Goal: Task Accomplishment & Management: Use online tool/utility

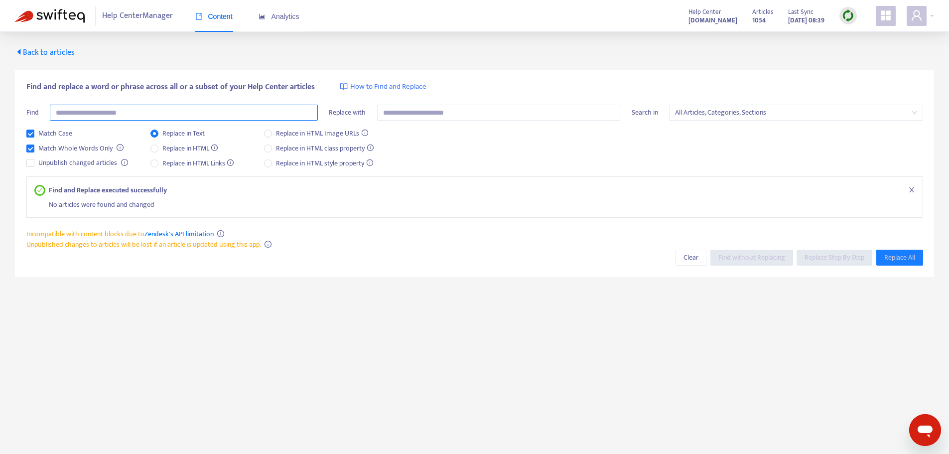
click at [117, 117] on input "text" at bounding box center [184, 113] width 268 height 16
type input "*********"
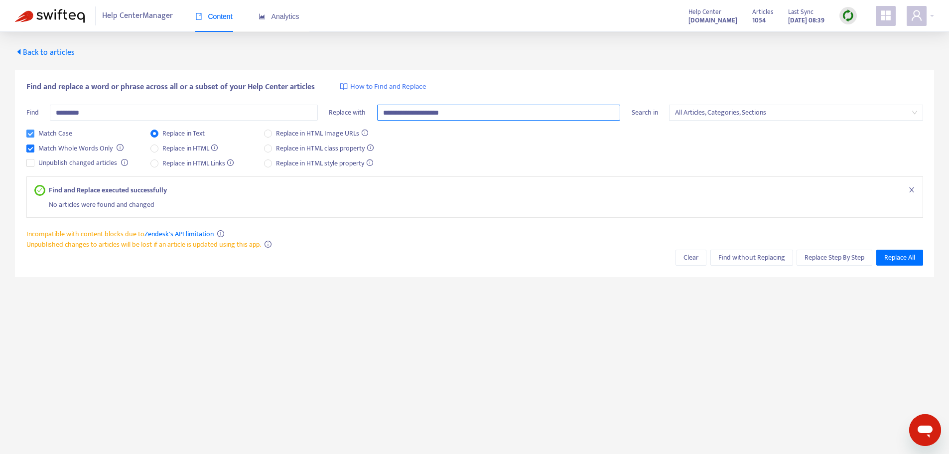
type input "**********"
click at [824, 256] on span "Replace Step By Step" at bounding box center [834, 257] width 60 height 11
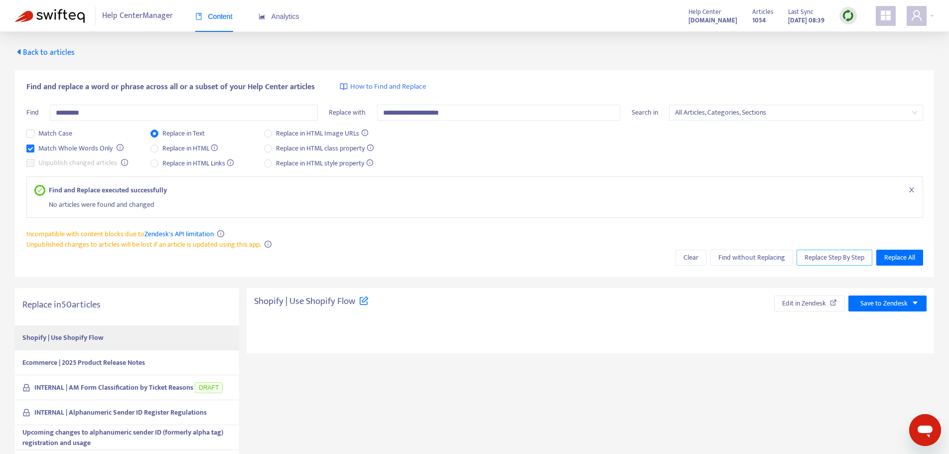
type textarea "**********"
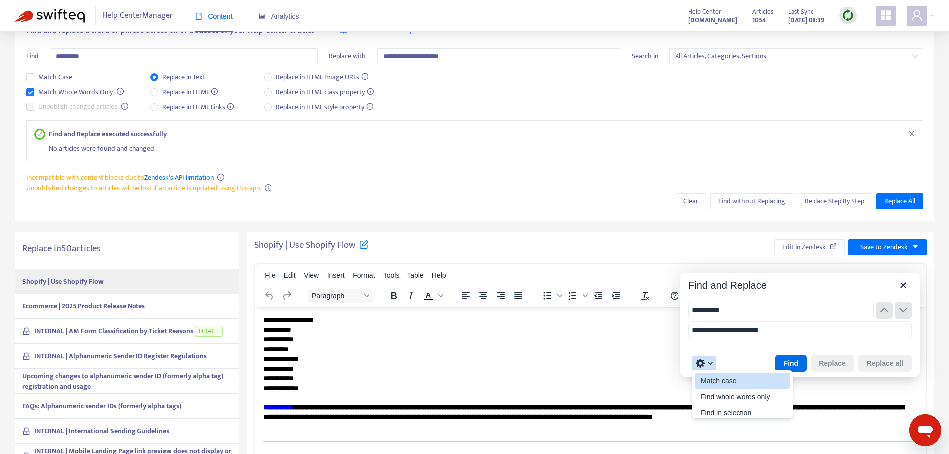
type input "*********"
type input "**********"
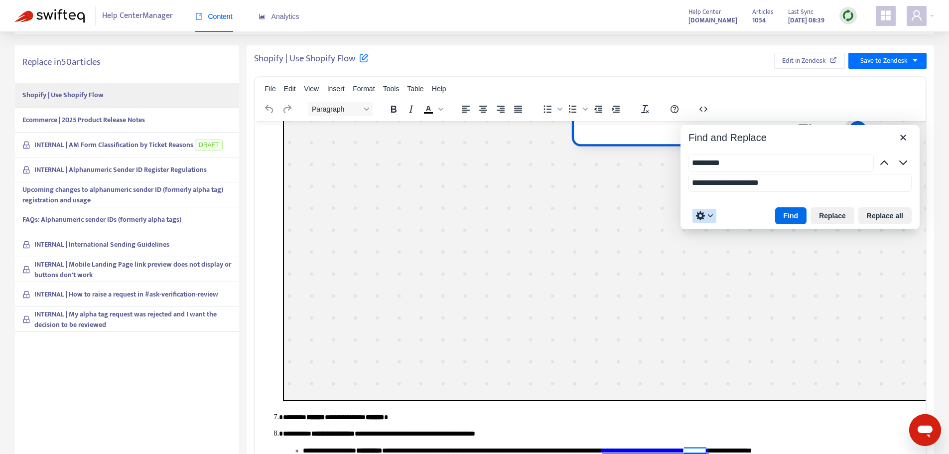
scroll to position [2448, 0]
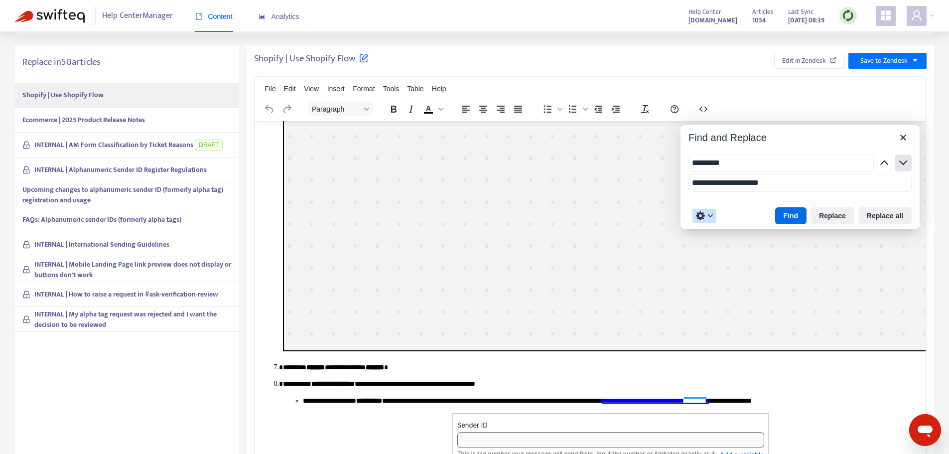
click at [906, 160] on icon "button" at bounding box center [903, 163] width 12 height 12
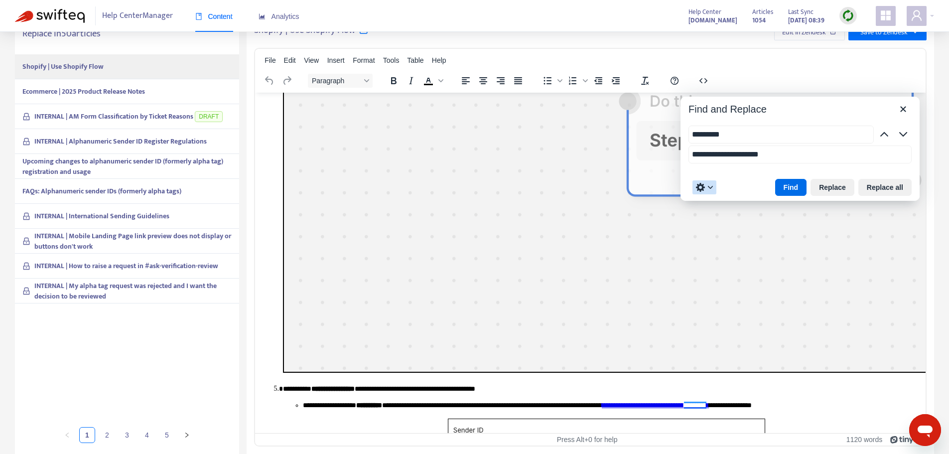
scroll to position [4226, 0]
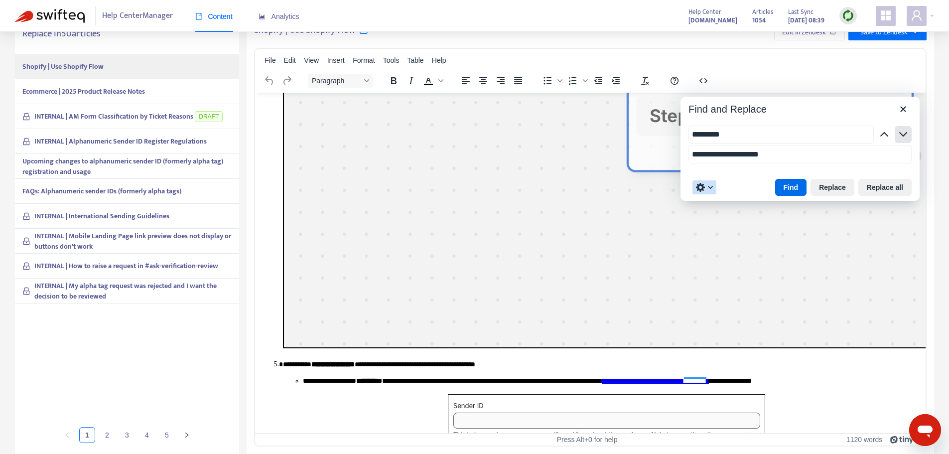
click at [907, 136] on icon "button" at bounding box center [903, 135] width 12 height 12
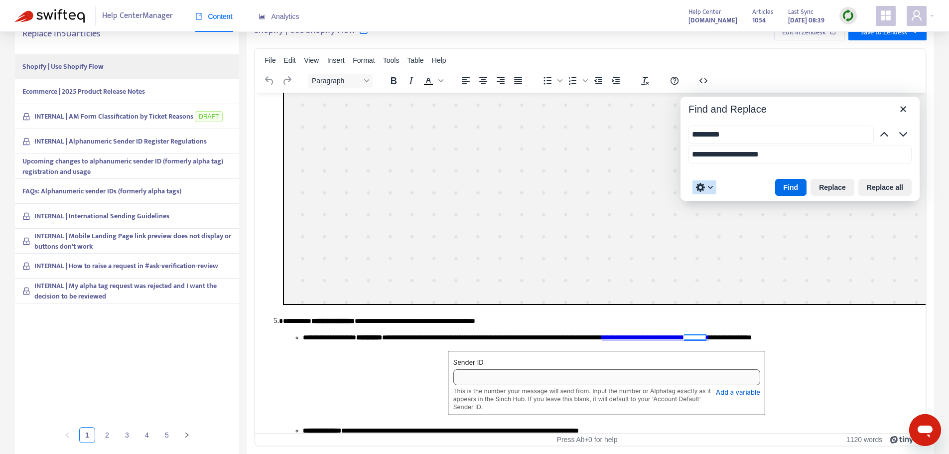
scroll to position [6090, 0]
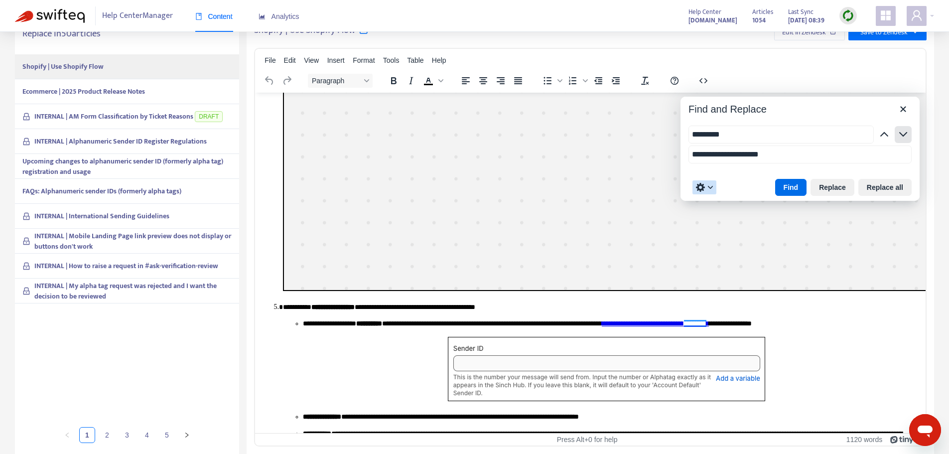
click at [902, 132] on icon "button" at bounding box center [903, 135] width 12 height 12
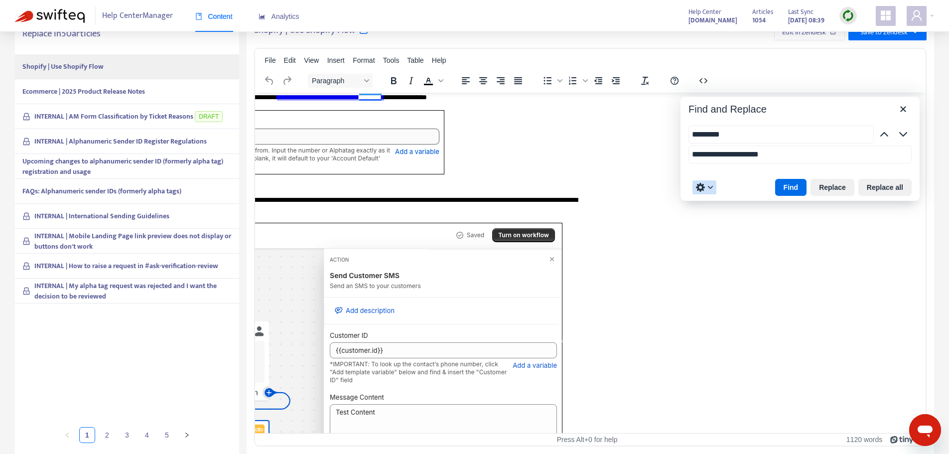
scroll to position [2723, 324]
click at [903, 134] on icon "button" at bounding box center [903, 135] width 12 height 12
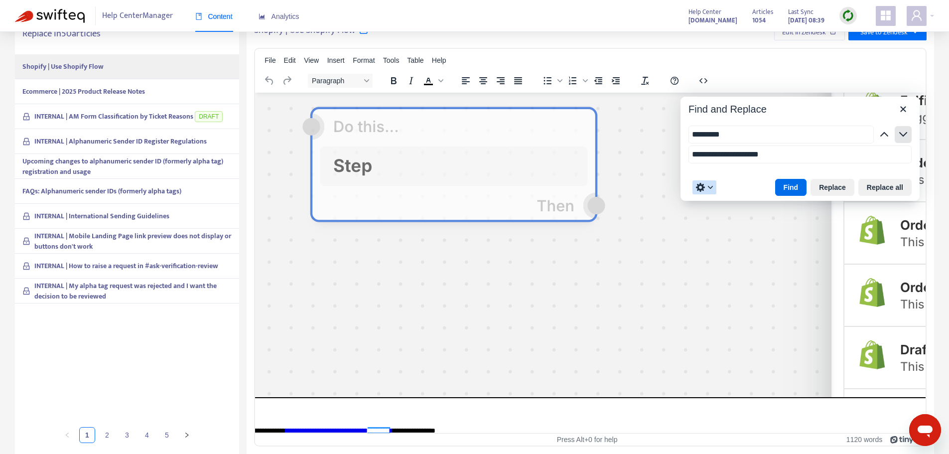
click at [903, 134] on icon "button" at bounding box center [903, 135] width 12 height 12
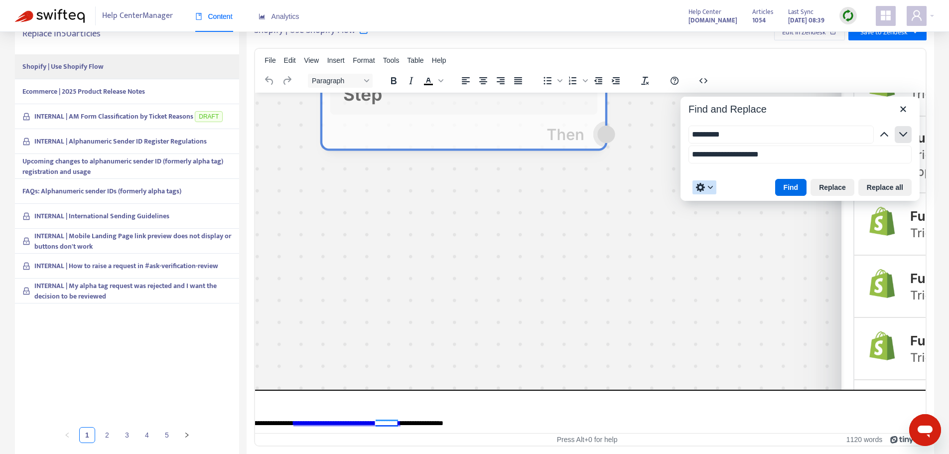
click at [903, 134] on icon "button" at bounding box center [903, 135] width 12 height 12
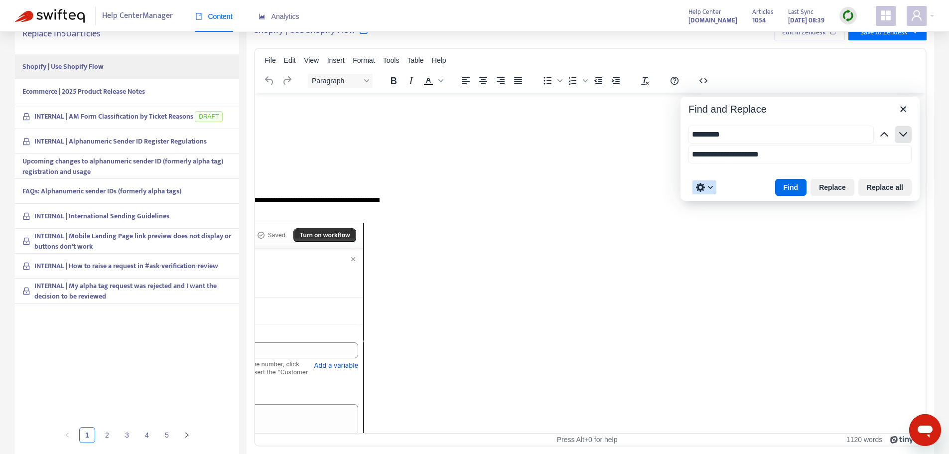
click at [899, 134] on icon "button" at bounding box center [903, 135] width 12 height 12
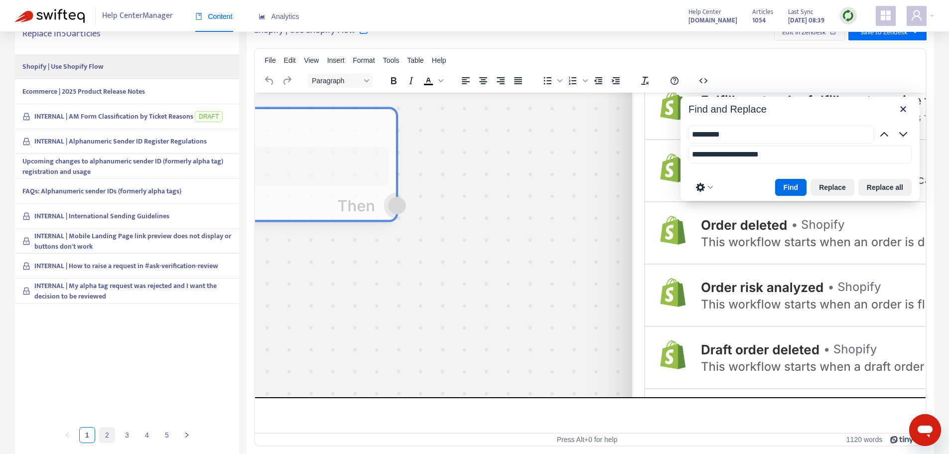
click at [109, 439] on link "2" at bounding box center [107, 434] width 15 height 15
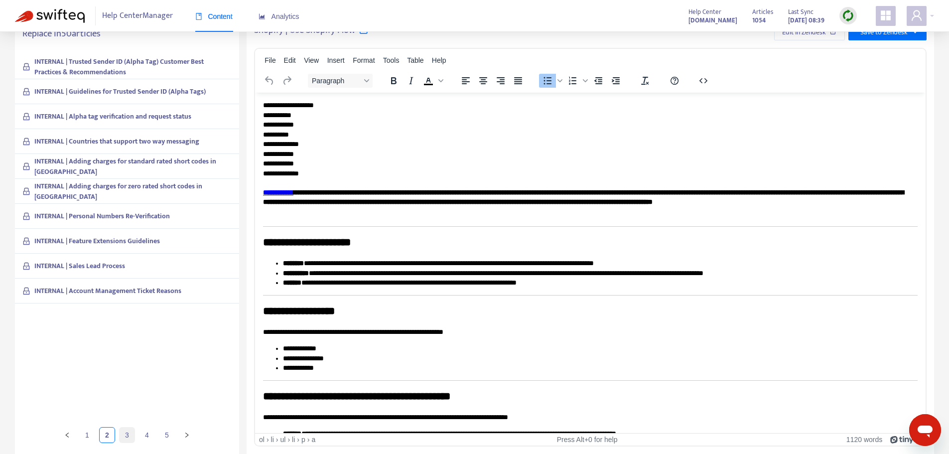
click at [126, 437] on link "3" at bounding box center [127, 434] width 15 height 15
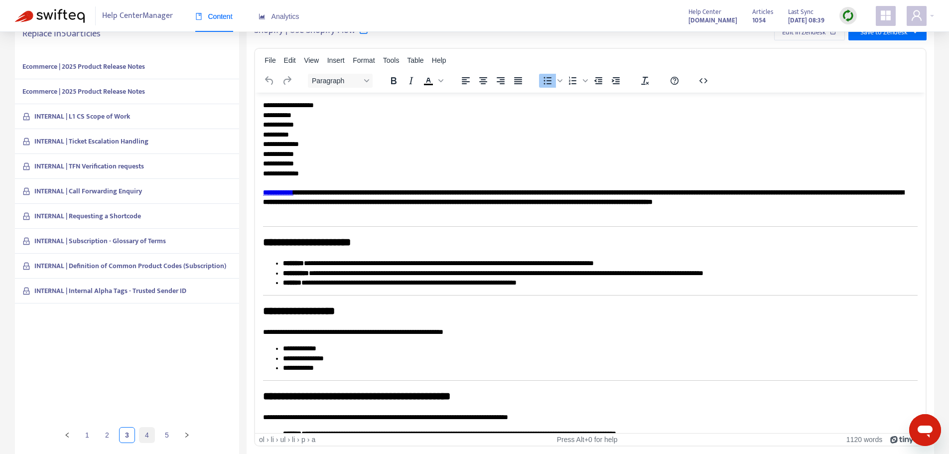
click at [145, 438] on link "4" at bounding box center [146, 434] width 15 height 15
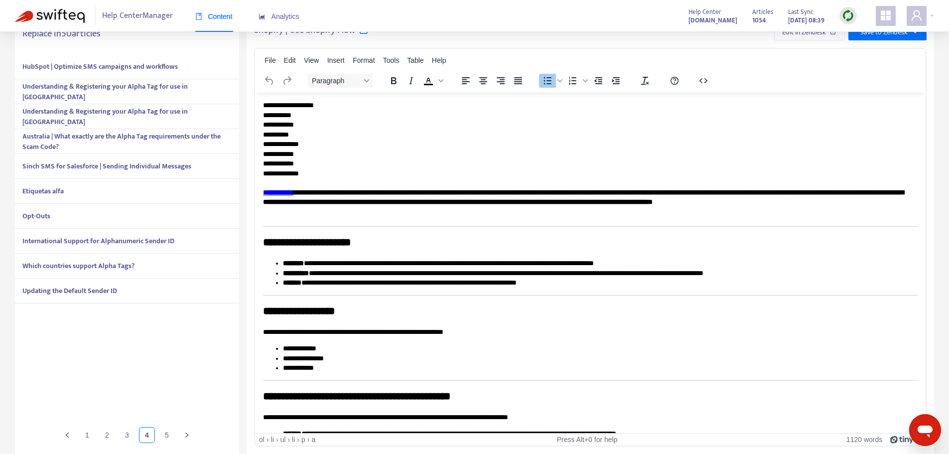
click at [133, 65] on strong "HubSpot | Optimize SMS campaigns and workflows" at bounding box center [99, 66] width 155 height 11
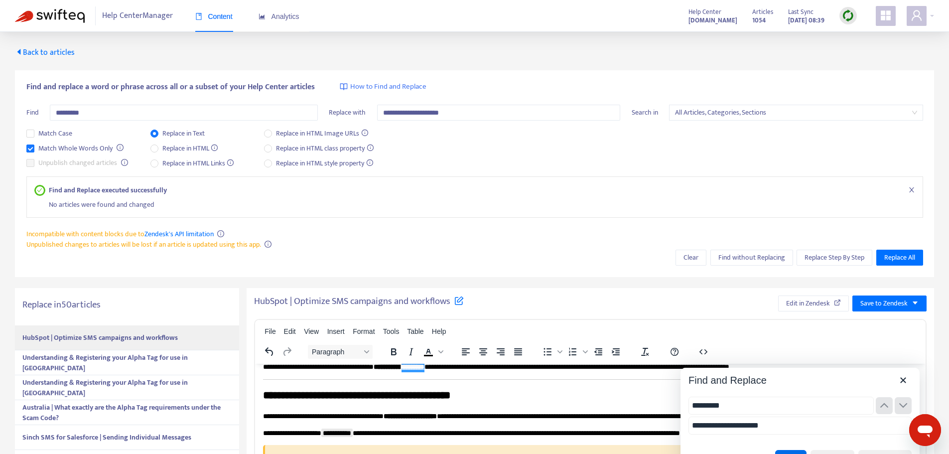
click at [28, 45] on div "**********" at bounding box center [474, 378] width 949 height 693
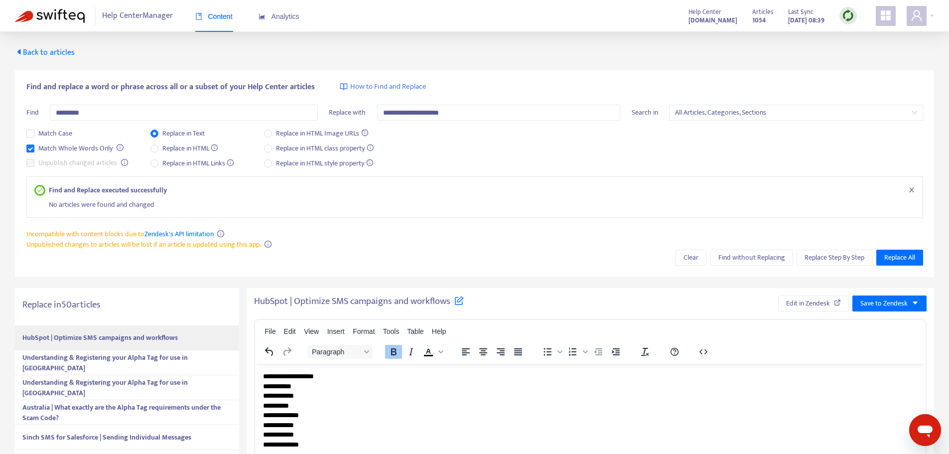
click at [29, 47] on span "Back to articles" at bounding box center [45, 52] width 60 height 13
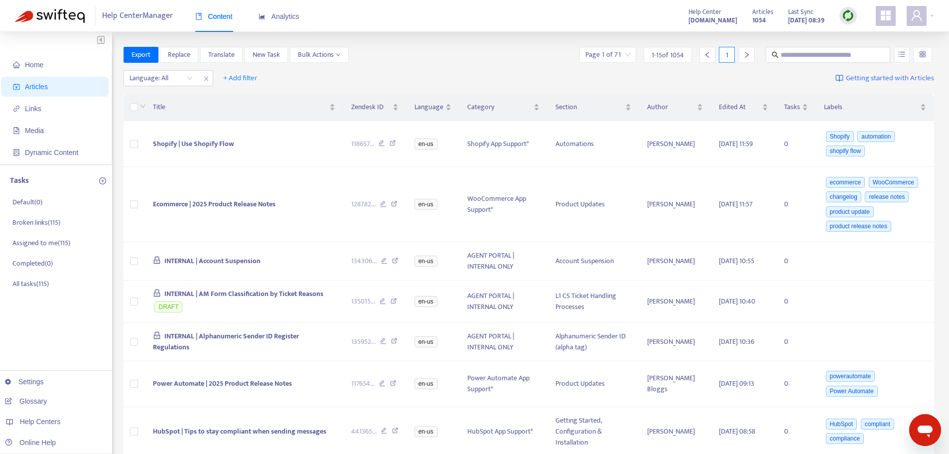
click at [53, 90] on span "Articles" at bounding box center [57, 87] width 88 height 20
click at [19, 66] on icon "home" at bounding box center [16, 64] width 7 height 6
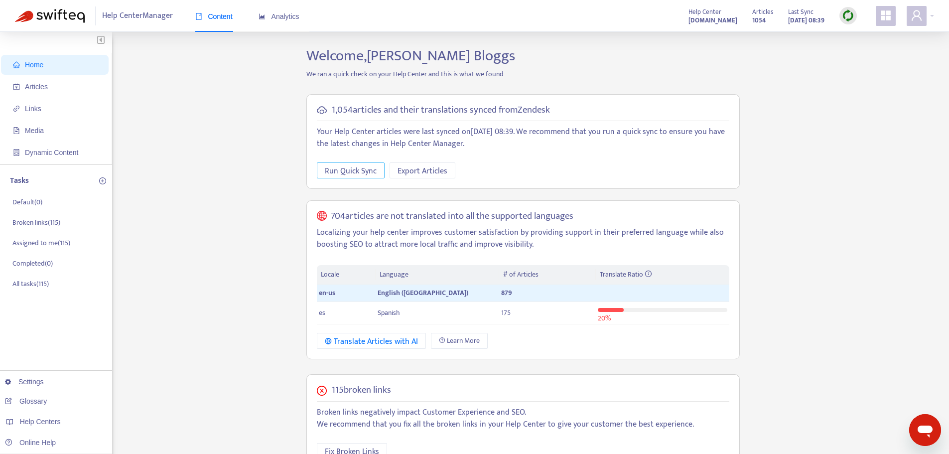
click at [362, 175] on span "Run Quick Sync" at bounding box center [351, 171] width 52 height 12
click at [53, 89] on span "Articles" at bounding box center [57, 87] width 88 height 20
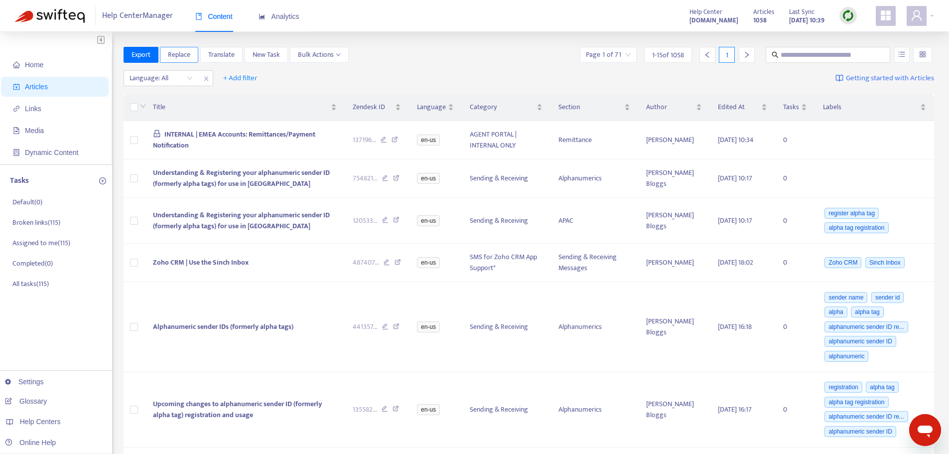
click at [180, 50] on span "Replace" at bounding box center [179, 54] width 22 height 11
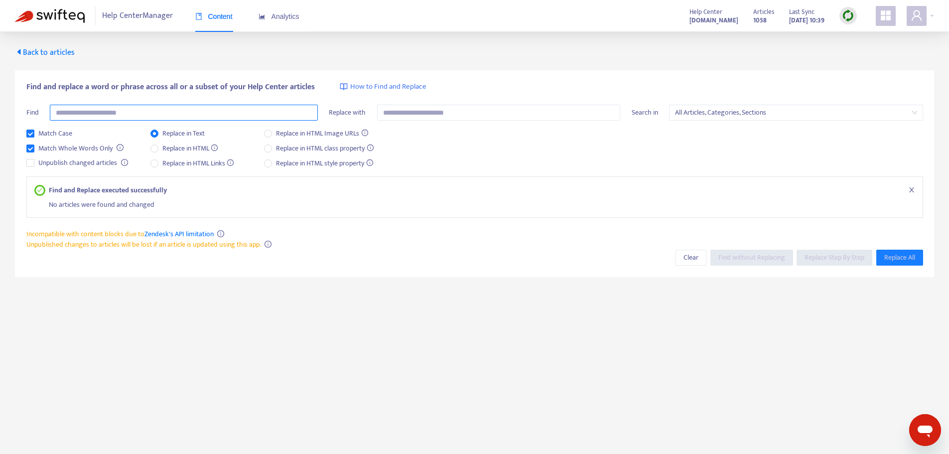
click at [121, 111] on input "text" at bounding box center [184, 113] width 268 height 16
type input "*********"
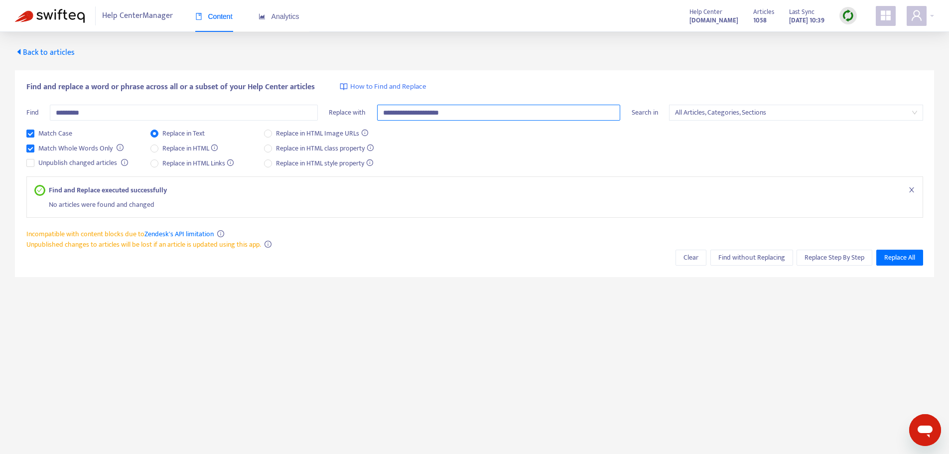
click at [723, 114] on span "All Articles, Categories, Sections" at bounding box center [796, 112] width 242 height 15
type input "**********"
click at [723, 114] on span "All Articles, Categories, Sections" at bounding box center [796, 112] width 242 height 15
click at [842, 255] on span "Replace Step By Step" at bounding box center [834, 257] width 60 height 11
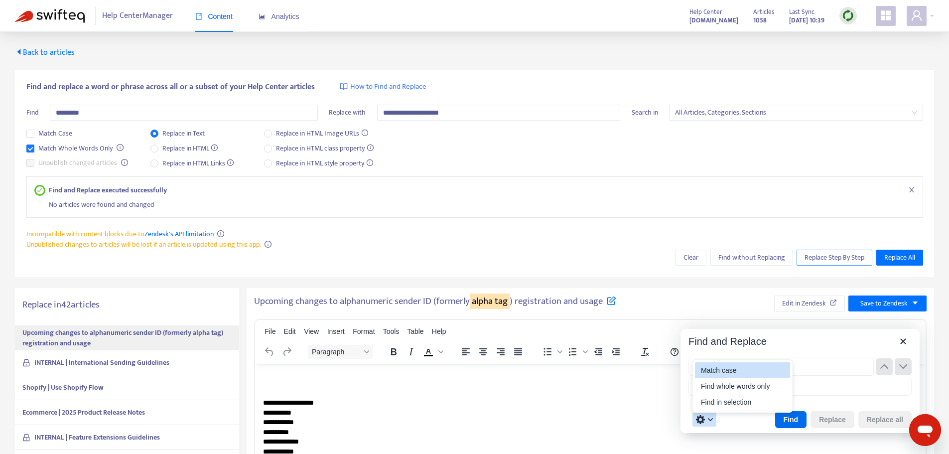
type input "*********"
type input "**********"
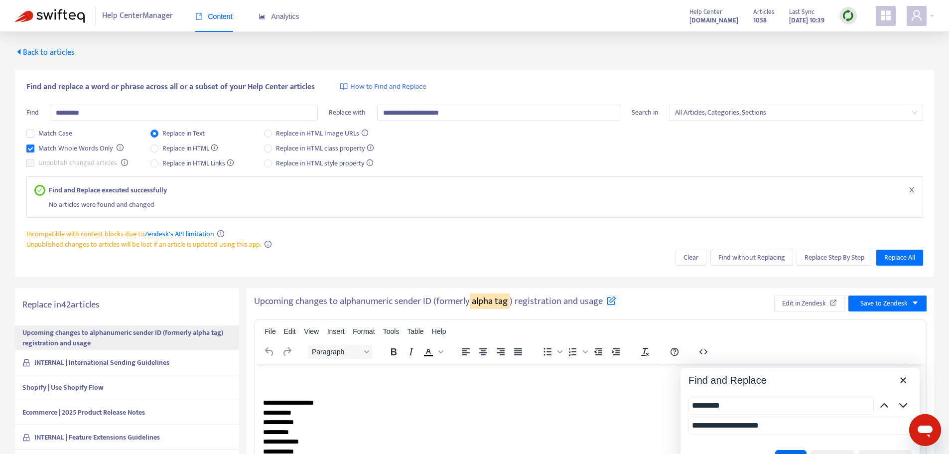
click at [66, 52] on span "Back to articles" at bounding box center [45, 52] width 60 height 13
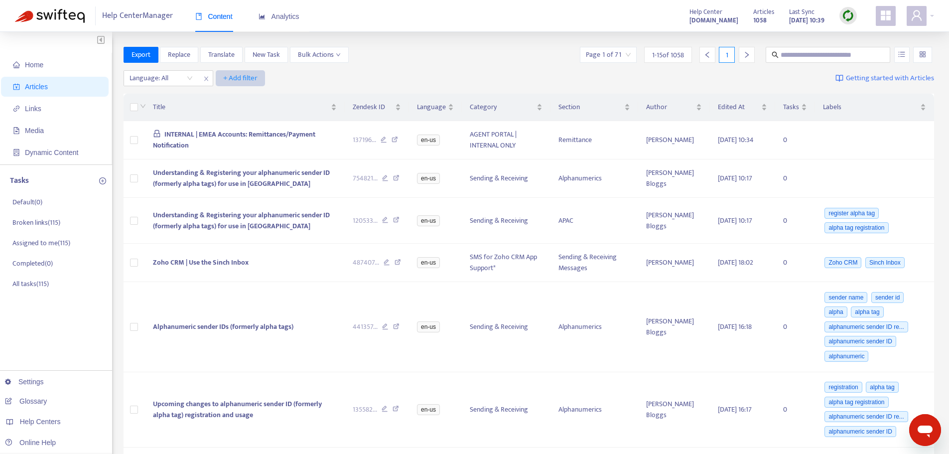
click at [228, 77] on span "+ Add filter" at bounding box center [240, 78] width 34 height 12
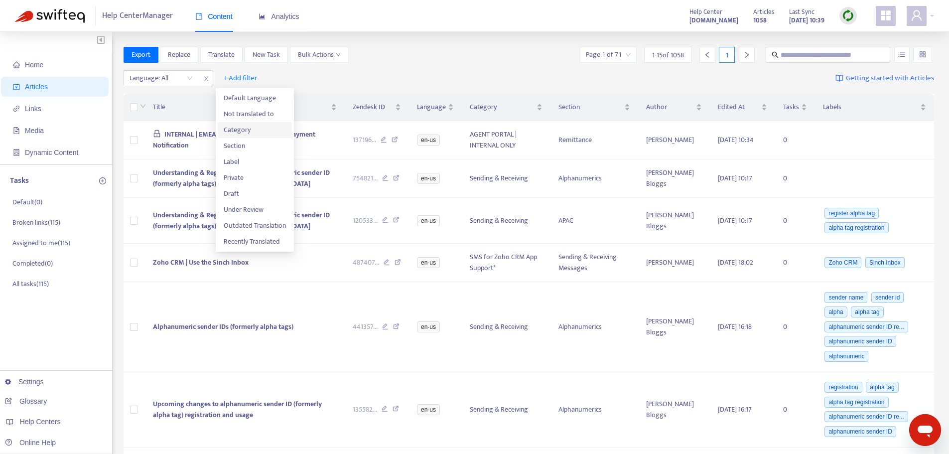
click at [233, 129] on span "Category" at bounding box center [255, 130] width 62 height 11
click at [281, 79] on div "Category: All" at bounding box center [253, 78] width 74 height 15
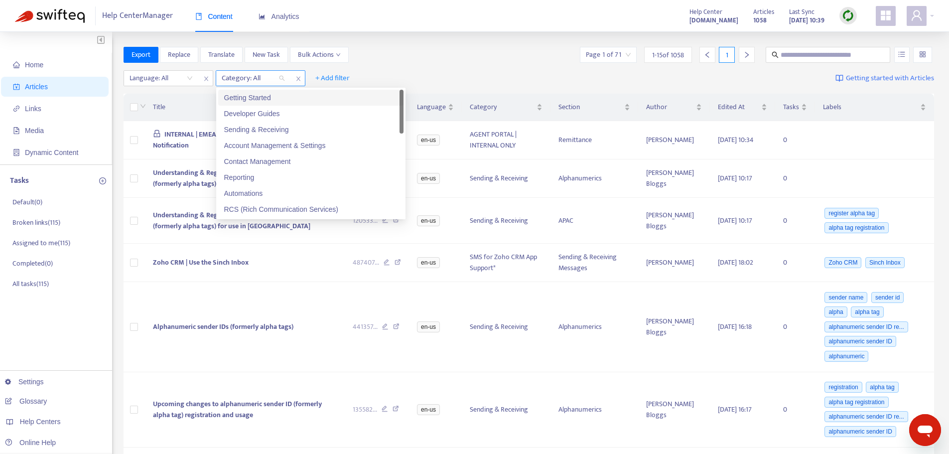
click at [281, 79] on div "Category: All" at bounding box center [253, 78] width 74 height 15
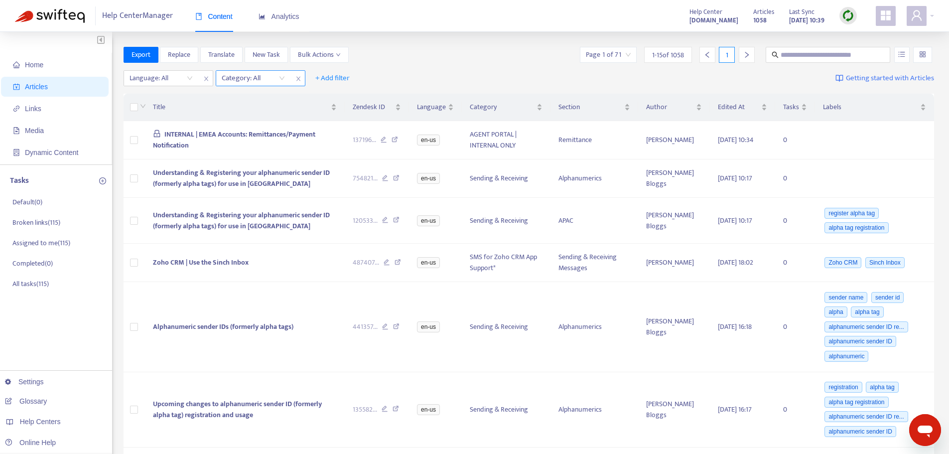
click at [280, 77] on div "Category: All" at bounding box center [253, 78] width 74 height 15
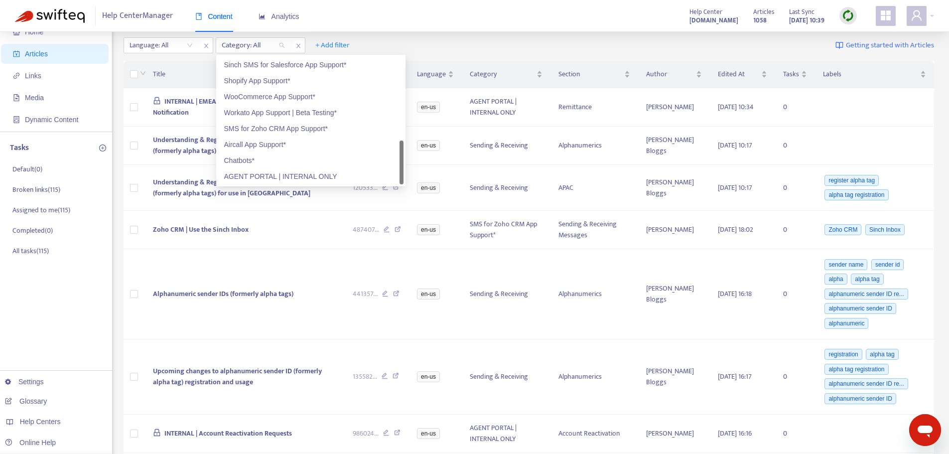
scroll to position [50, 0]
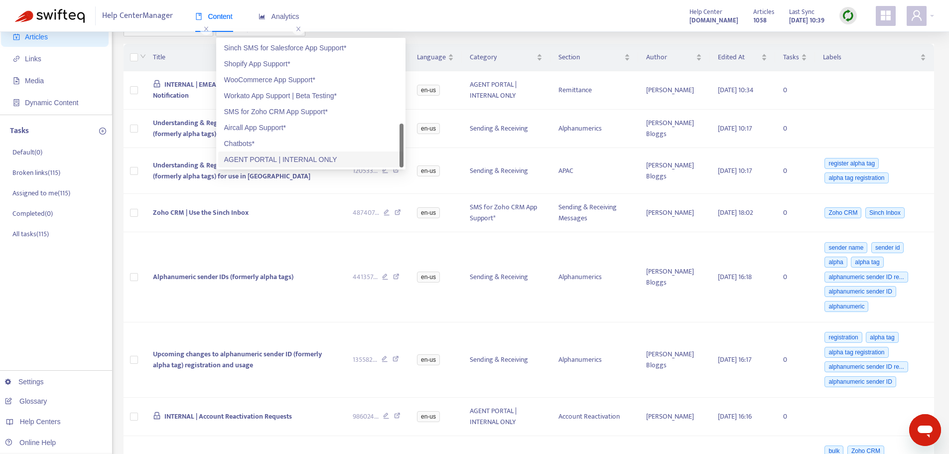
click at [293, 155] on div "AGENT PORTAL | INTERNAL ONLY" at bounding box center [310, 159] width 173 height 11
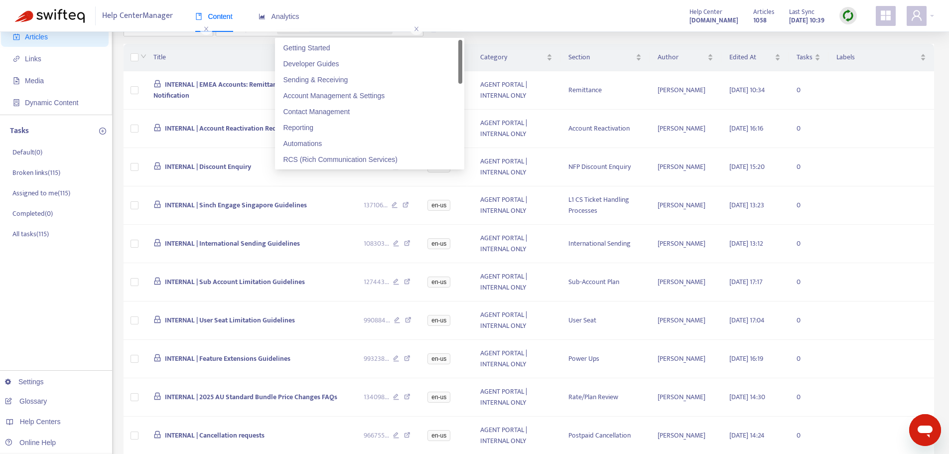
scroll to position [0, 0]
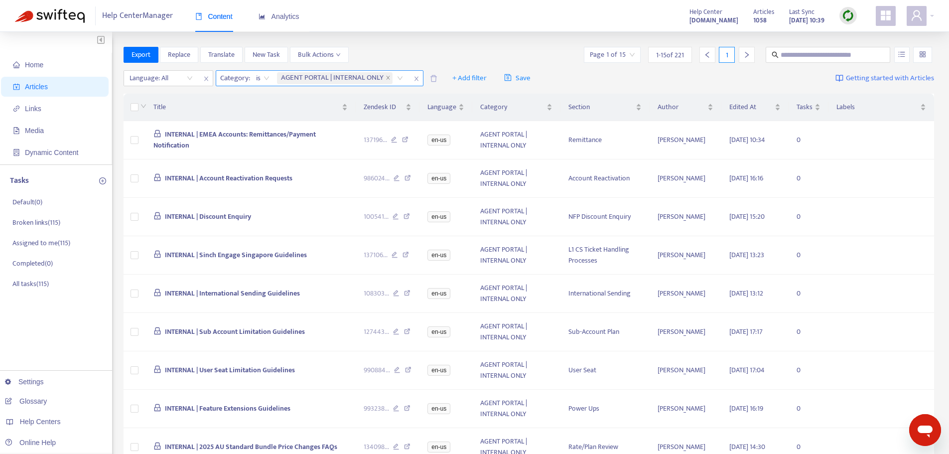
click at [418, 78] on icon "close" at bounding box center [416, 79] width 6 height 6
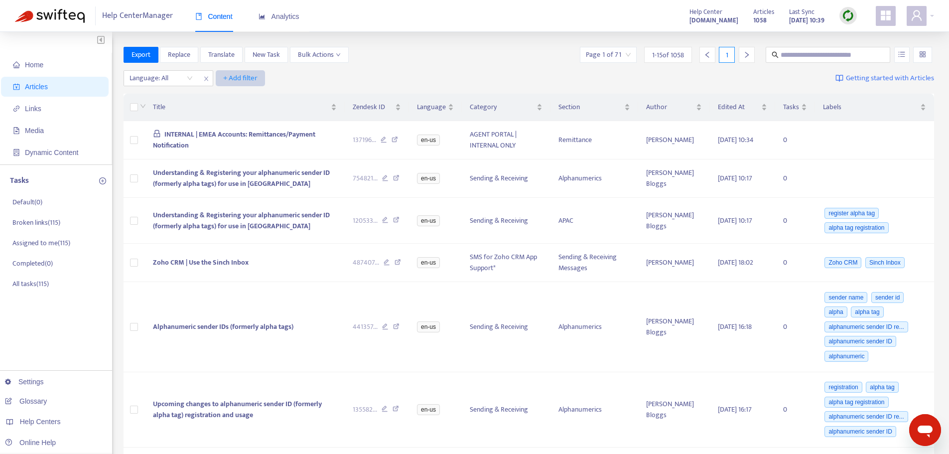
click at [229, 77] on span "+ Add filter" at bounding box center [240, 78] width 34 height 12
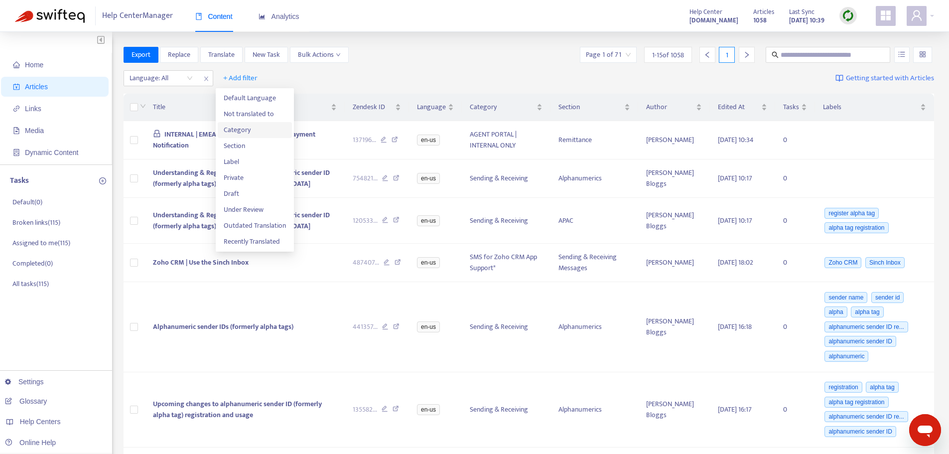
click at [235, 128] on span "Category" at bounding box center [255, 130] width 62 height 11
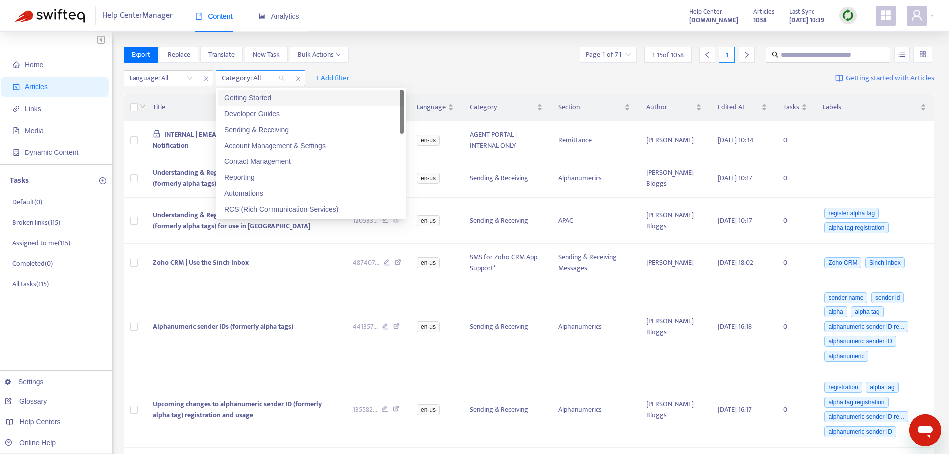
click at [281, 79] on div "Category: All" at bounding box center [253, 78] width 74 height 15
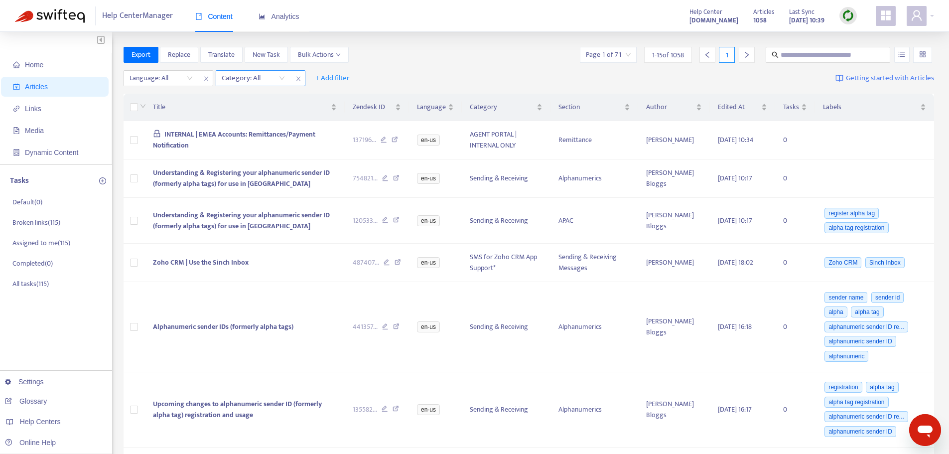
click at [300, 79] on icon "close" at bounding box center [298, 79] width 6 height 6
click at [179, 53] on span "Replace" at bounding box center [179, 54] width 22 height 11
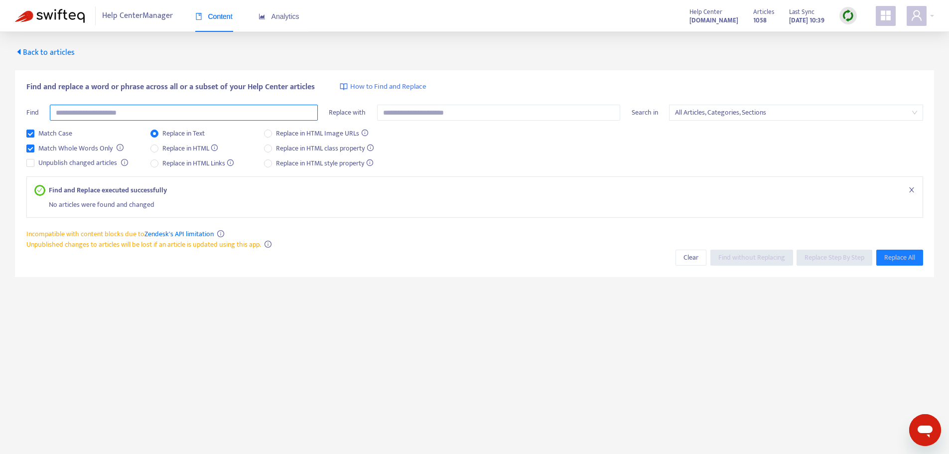
click at [245, 110] on input "text" at bounding box center [184, 113] width 268 height 16
type input "*********"
type input "*"
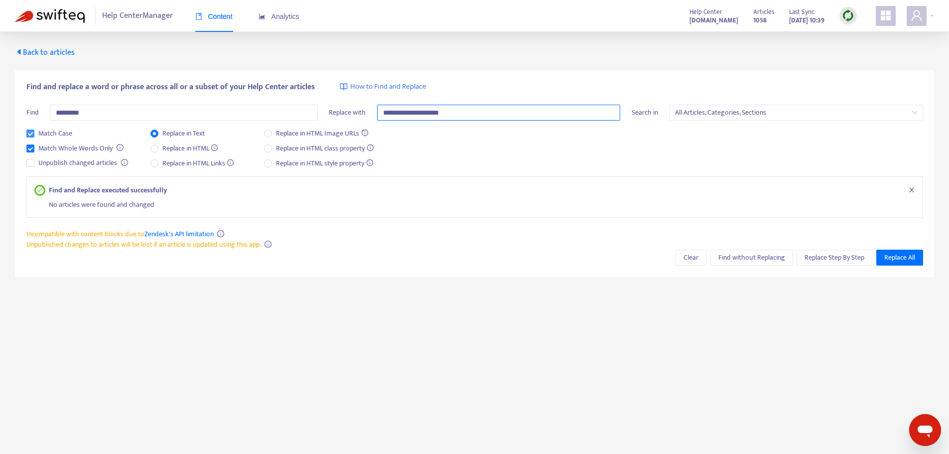
type input "**********"
click at [62, 130] on span "Match Case" at bounding box center [55, 133] width 42 height 11
click at [823, 261] on span "Replace Step By Step" at bounding box center [834, 257] width 60 height 11
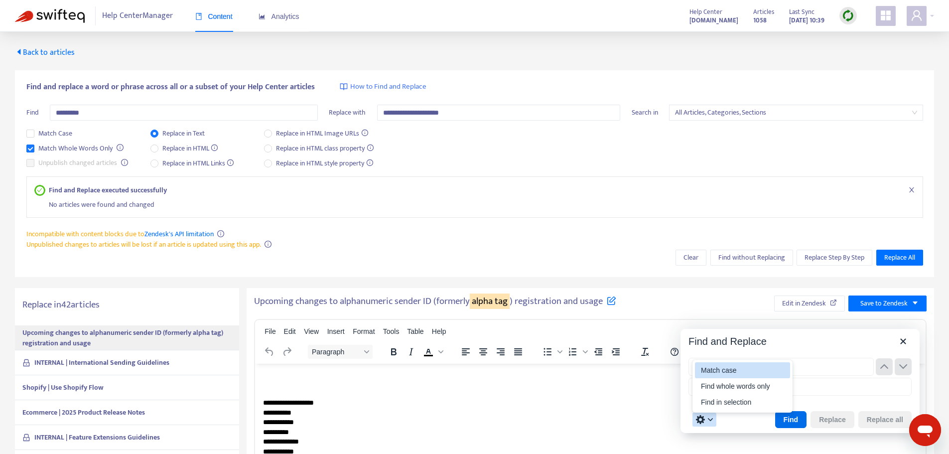
type input "*********"
type input "**********"
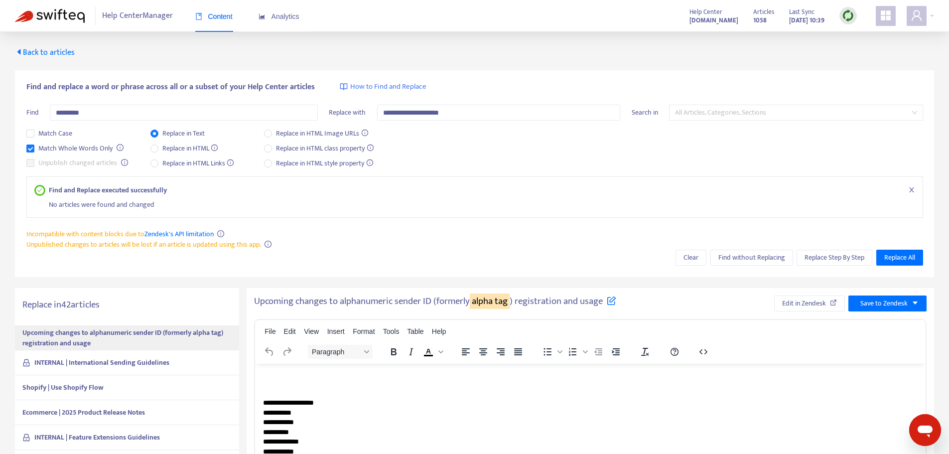
click at [870, 112] on span "All Articles, Categories, Sections" at bounding box center [796, 112] width 242 height 15
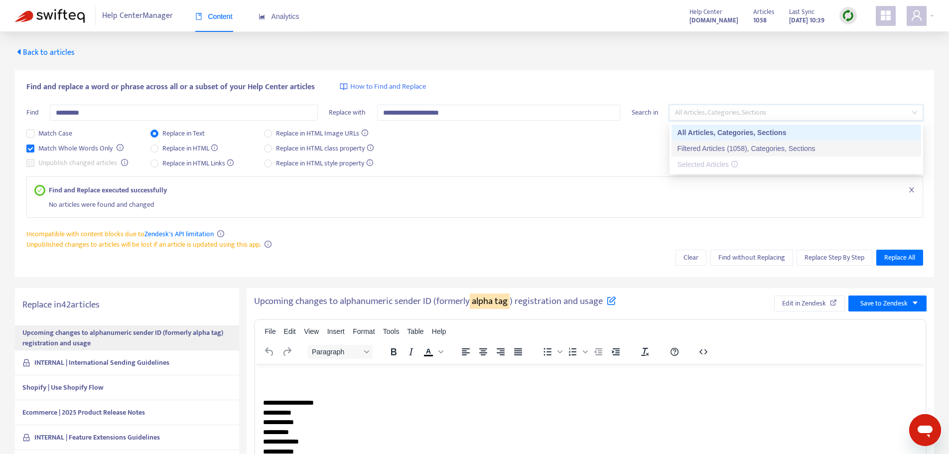
click at [793, 146] on div "Filtered Articles (1058), Categories, Sections" at bounding box center [796, 148] width 238 height 11
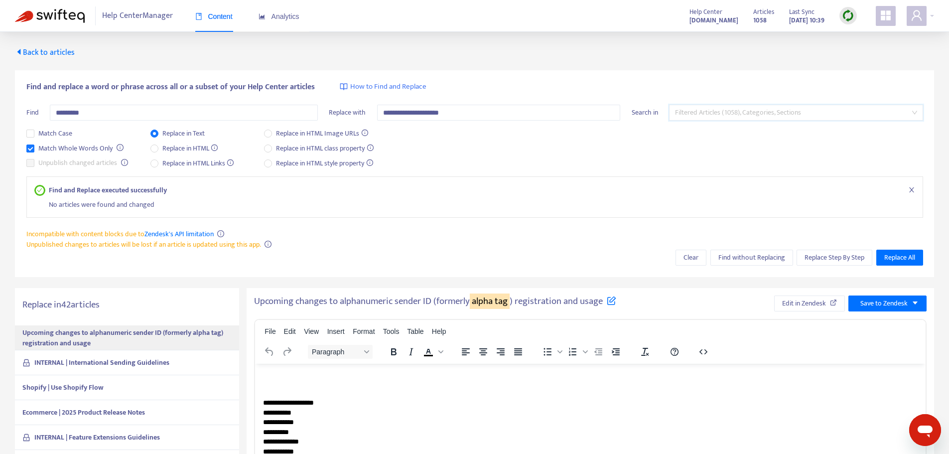
click at [791, 113] on span "Filtered Articles (1058), Categories, Sections" at bounding box center [796, 112] width 242 height 15
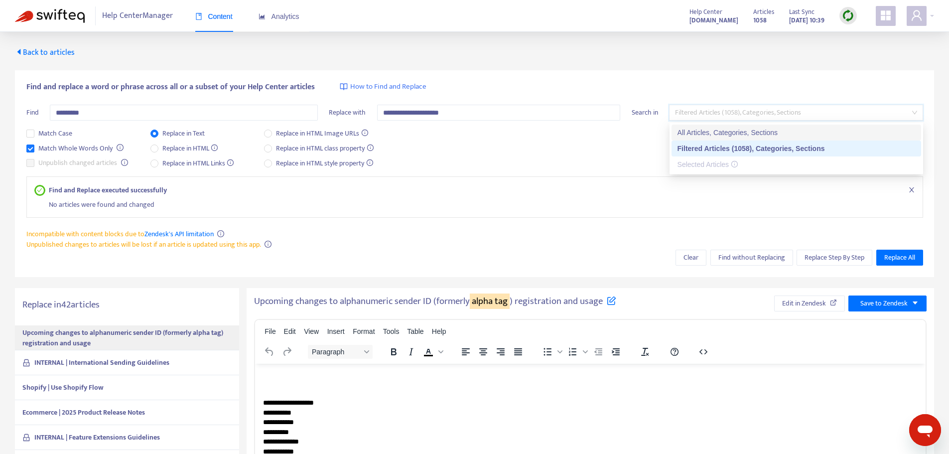
click at [760, 128] on div "All Articles, Categories, Sections" at bounding box center [796, 132] width 238 height 11
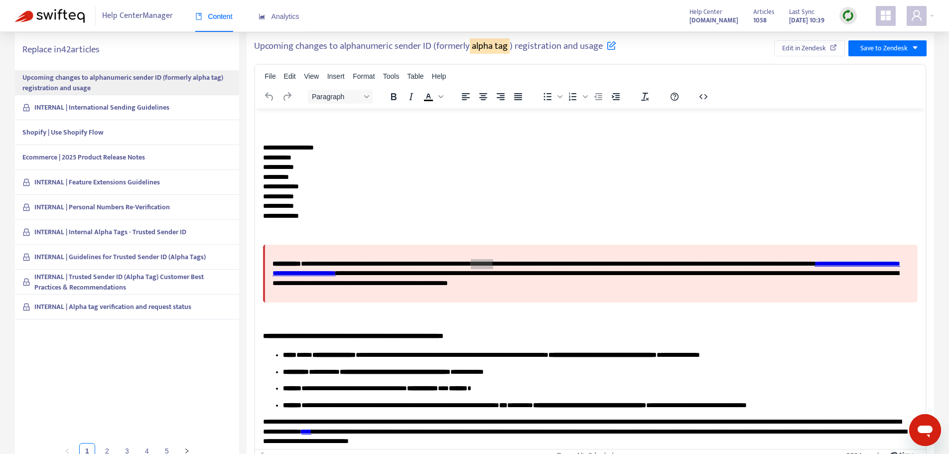
scroll to position [271, 0]
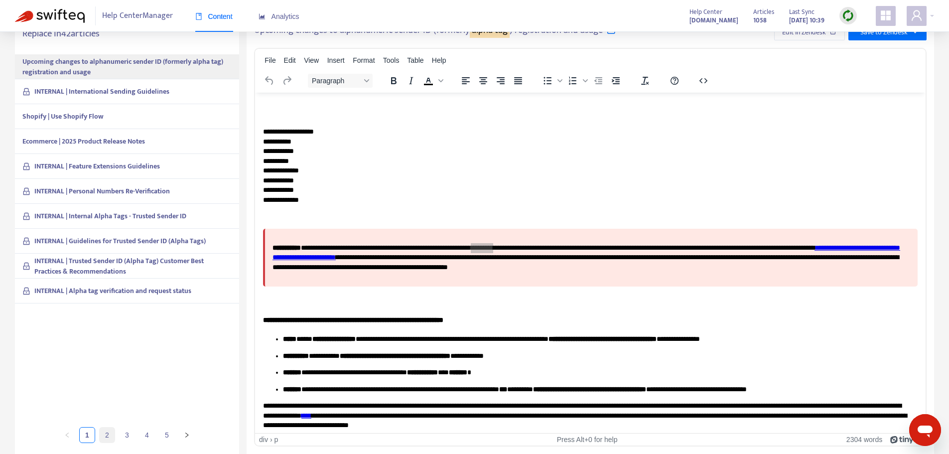
click at [106, 434] on link "2" at bounding box center [107, 434] width 15 height 15
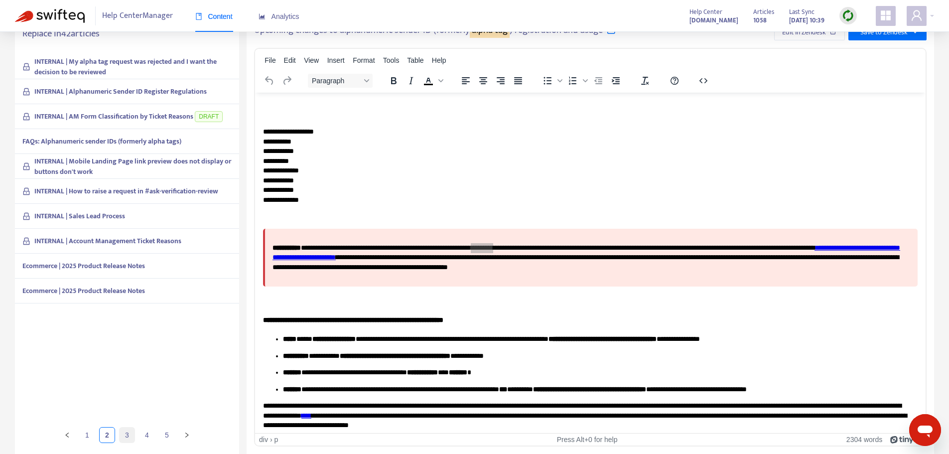
click at [126, 434] on link "3" at bounding box center [127, 434] width 15 height 15
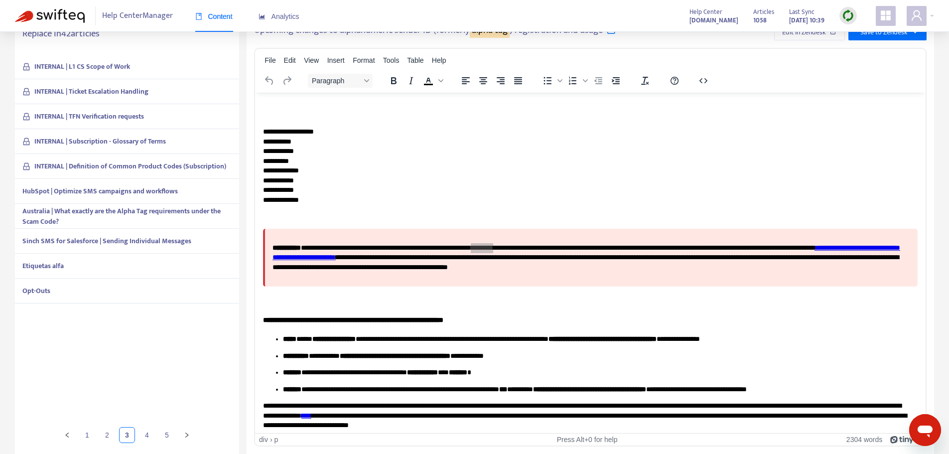
click at [185, 188] on div "HubSpot | Optimize SMS campaigns and workflows" at bounding box center [127, 191] width 224 height 25
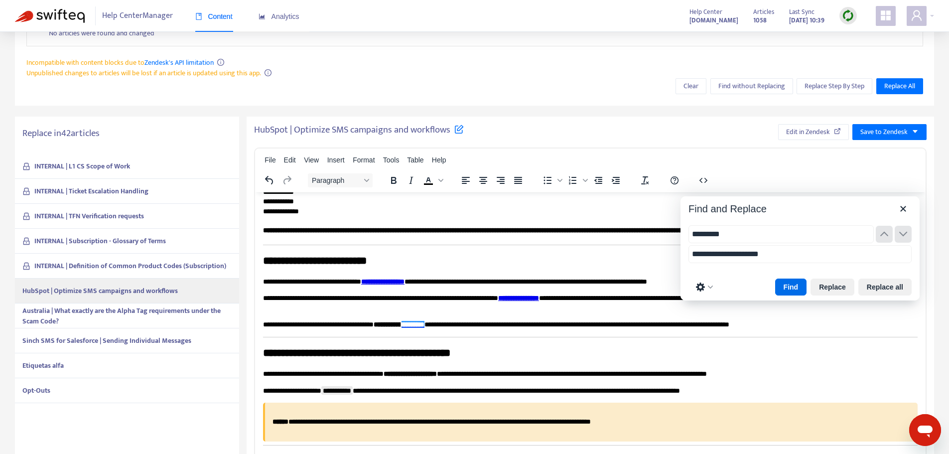
scroll to position [100, 0]
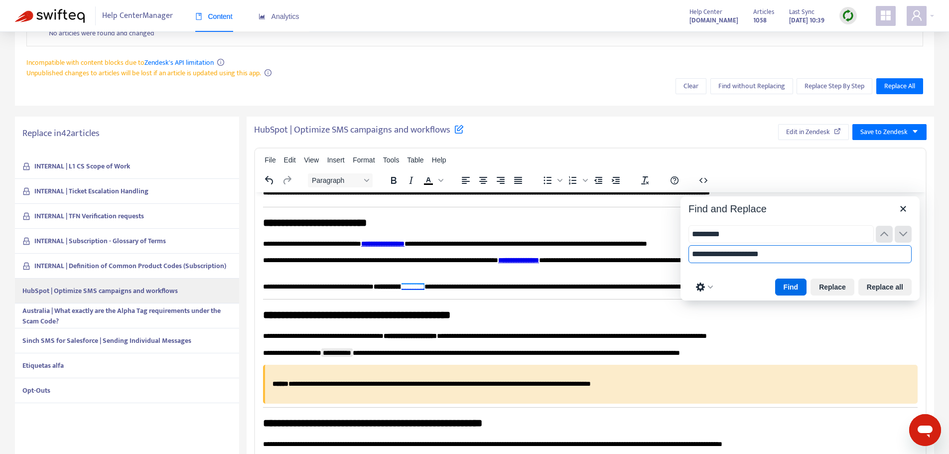
click at [788, 255] on input "**********" at bounding box center [799, 254] width 223 height 18
type input "**********"
click at [838, 290] on button "Replace" at bounding box center [832, 286] width 44 height 17
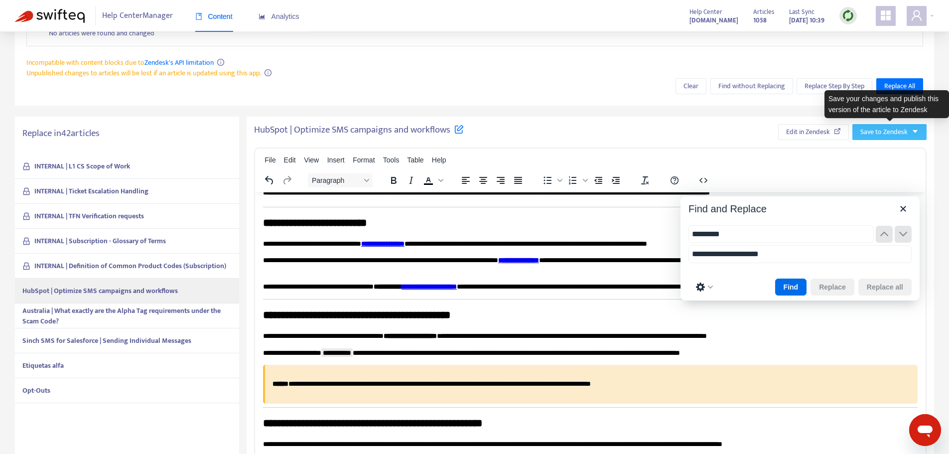
click at [916, 133] on icon "caret-down" at bounding box center [915, 131] width 7 height 7
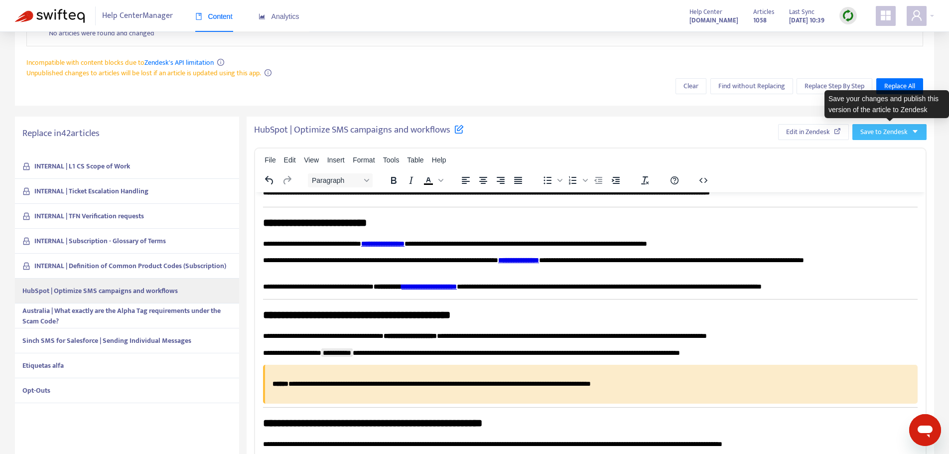
scroll to position [0, 0]
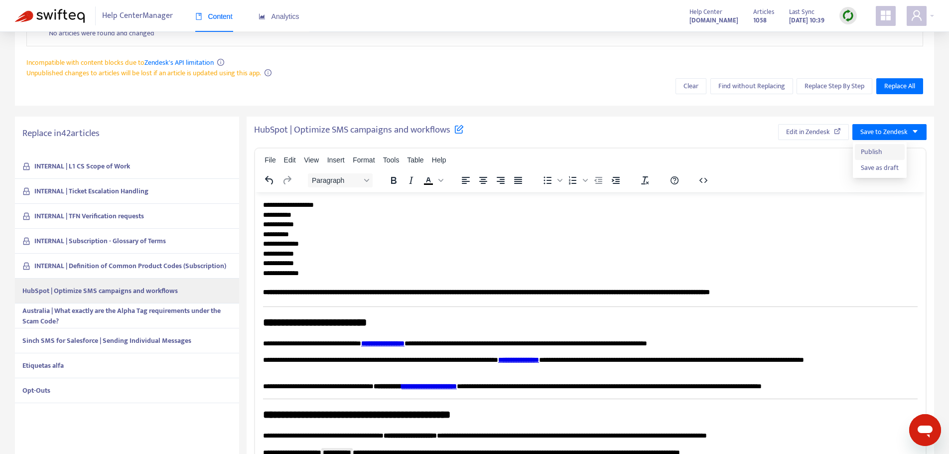
click at [881, 148] on span "Publish" at bounding box center [880, 151] width 38 height 11
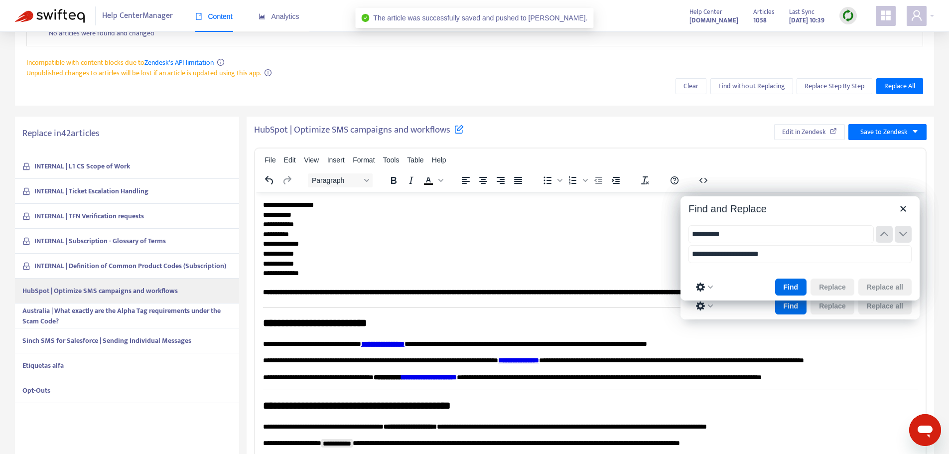
type input "*********"
type input "**********"
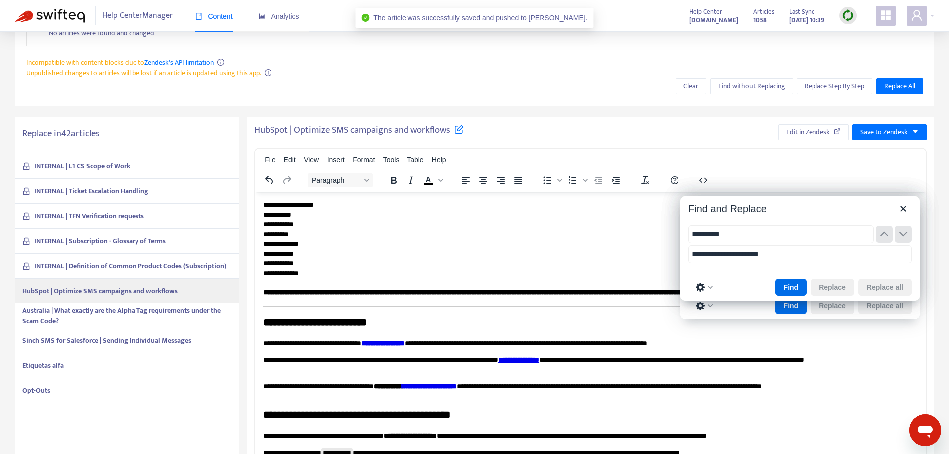
type input "*********"
type input "**********"
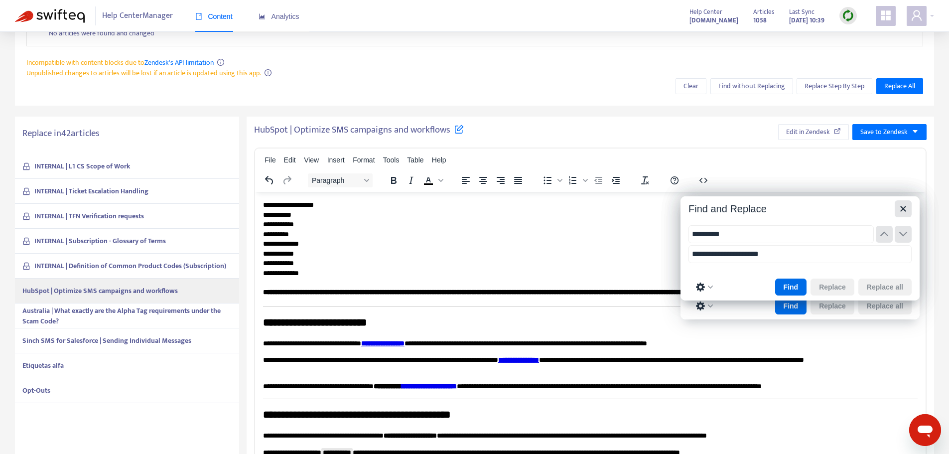
click at [907, 207] on icon "Close" at bounding box center [903, 209] width 12 height 12
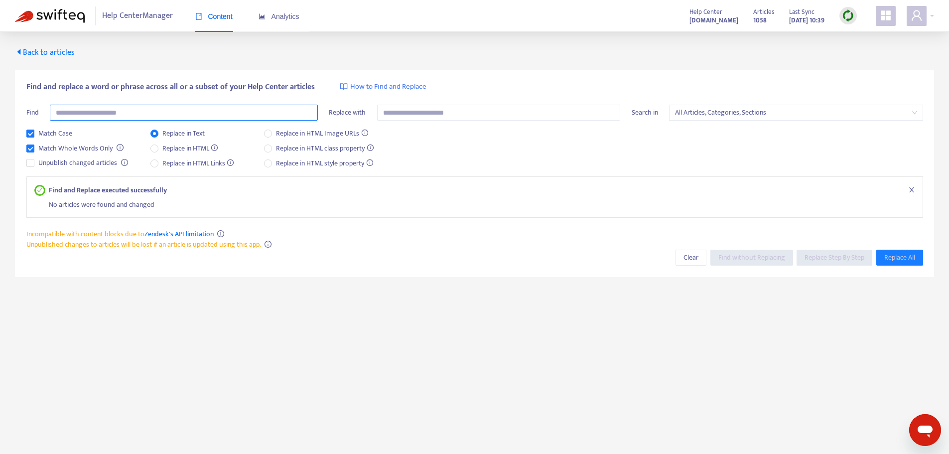
click at [213, 114] on input "text" at bounding box center [184, 113] width 268 height 16
type input "*********"
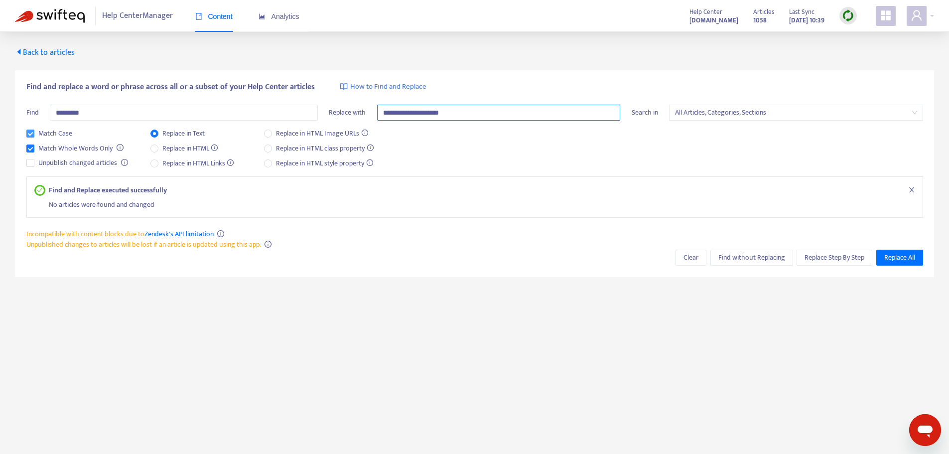
type input "**********"
click at [57, 133] on span "Match Case" at bounding box center [55, 133] width 42 height 11
click at [847, 258] on span "Replace Step By Step" at bounding box center [834, 257] width 60 height 11
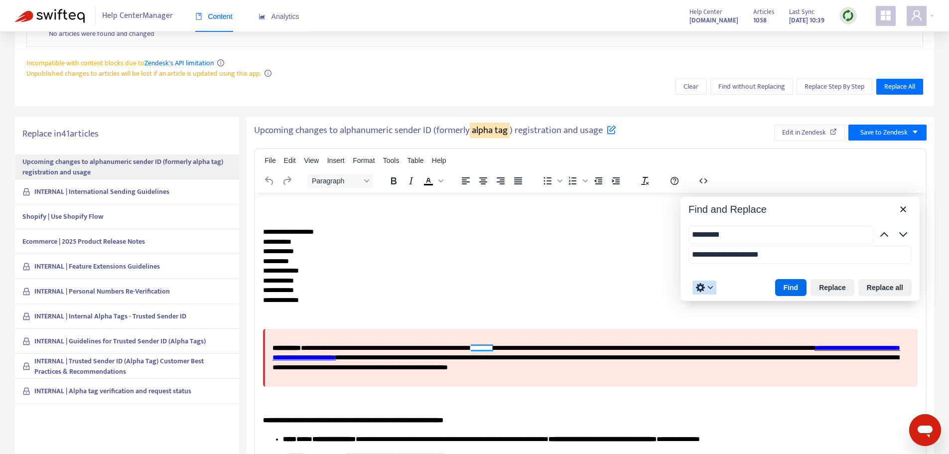
scroll to position [271, 0]
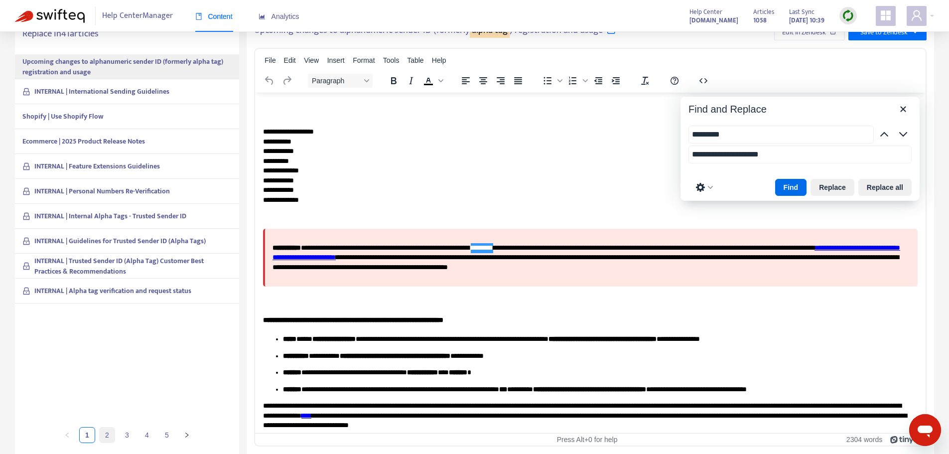
click at [112, 437] on link "2" at bounding box center [107, 434] width 15 height 15
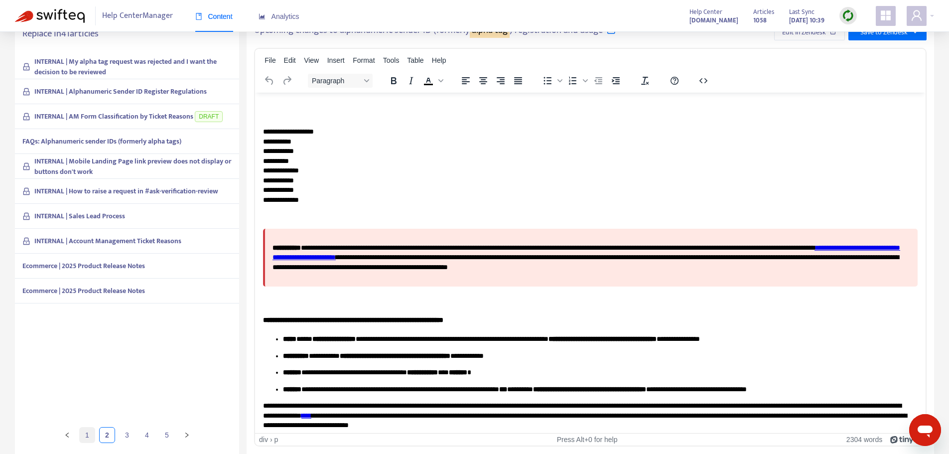
click at [91, 437] on link "1" at bounding box center [87, 434] width 15 height 15
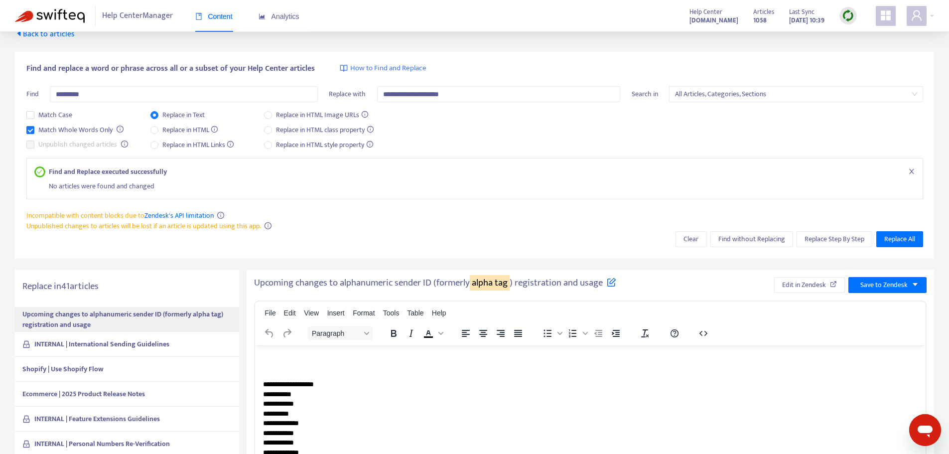
scroll to position [0, 0]
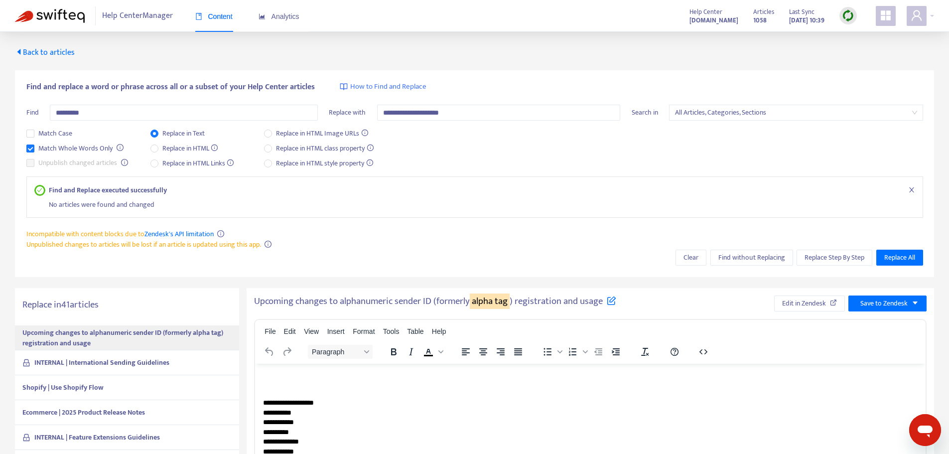
click at [40, 52] on span "Back to articles" at bounding box center [45, 52] width 60 height 13
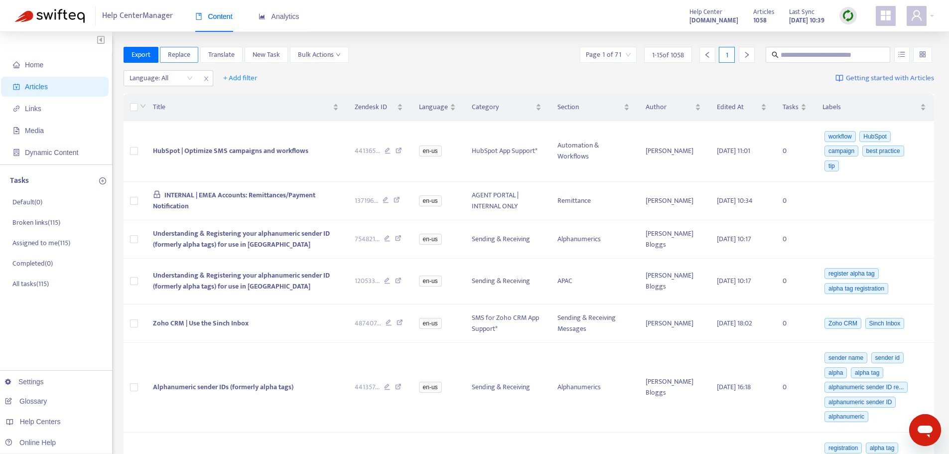
click at [172, 56] on span "Replace" at bounding box center [179, 54] width 22 height 11
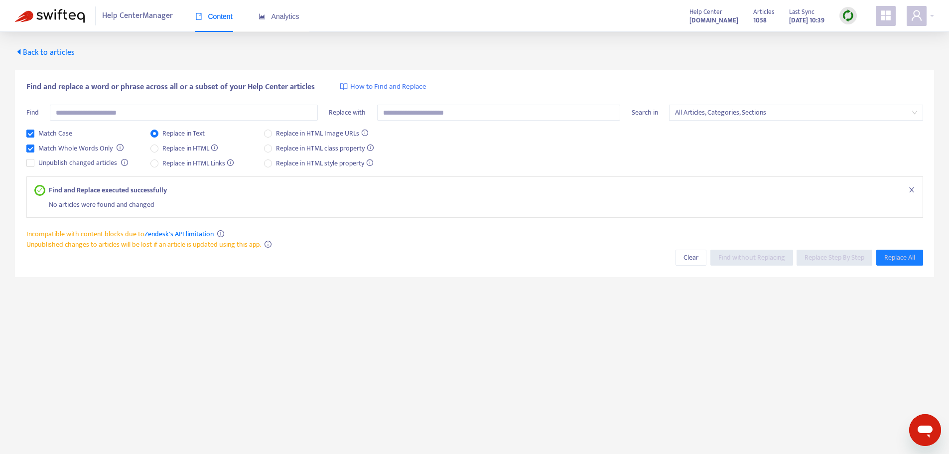
click at [22, 49] on icon "caret-left" at bounding box center [19, 52] width 8 height 8
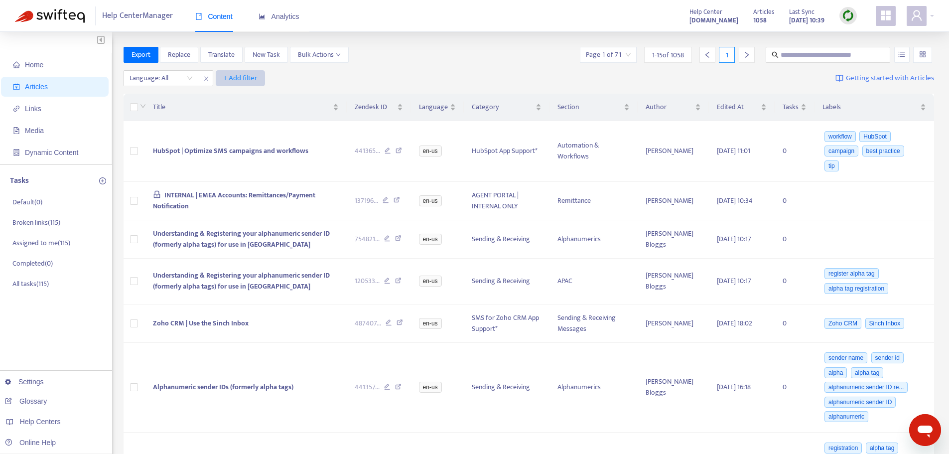
click at [224, 76] on span "+ Add filter" at bounding box center [240, 78] width 34 height 12
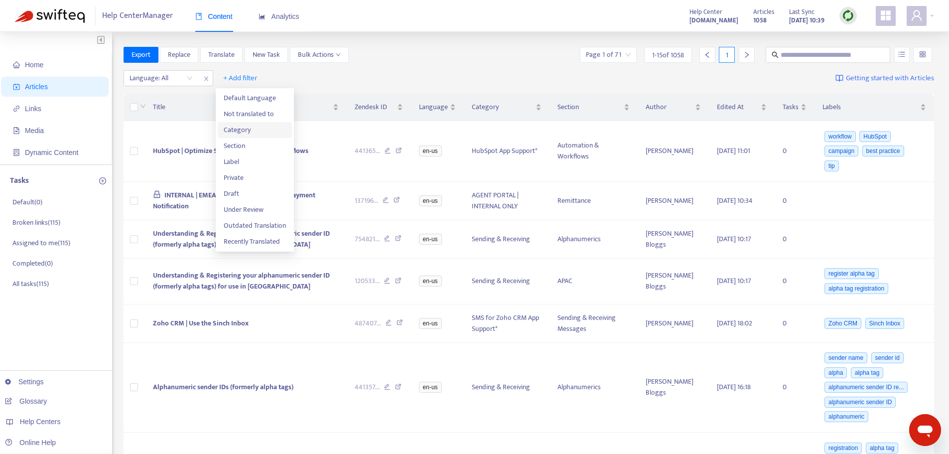
click at [233, 130] on span "Category" at bounding box center [255, 130] width 62 height 11
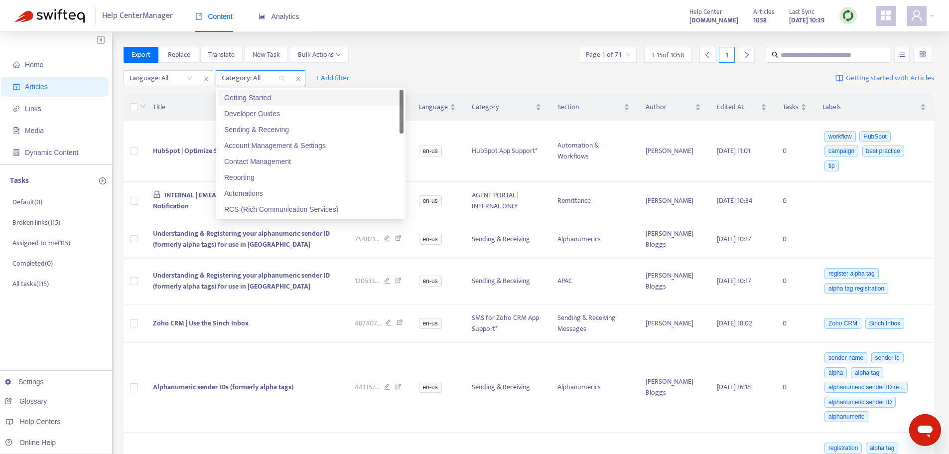
click at [282, 77] on div "Category: All" at bounding box center [253, 78] width 74 height 15
click at [256, 100] on div "Getting Started" at bounding box center [310, 97] width 173 height 11
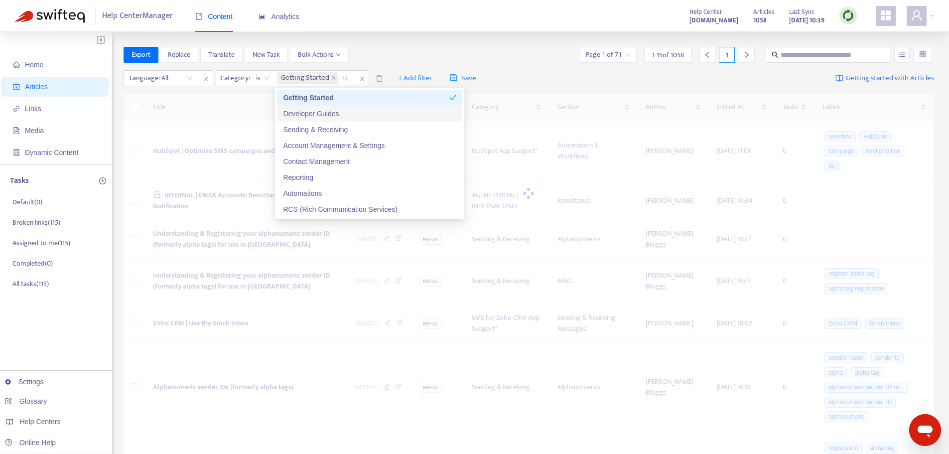
click at [305, 114] on div "Developer Guides" at bounding box center [369, 113] width 173 height 11
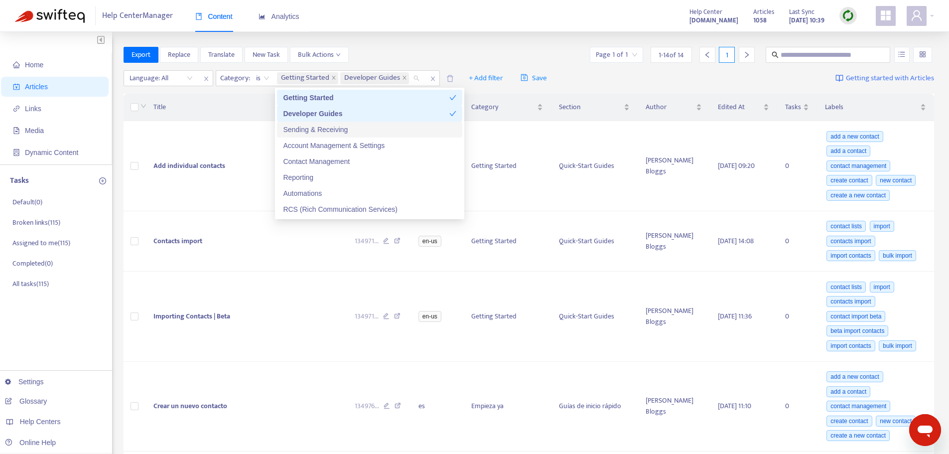
click at [304, 128] on div "Sending & Receiving" at bounding box center [369, 129] width 173 height 11
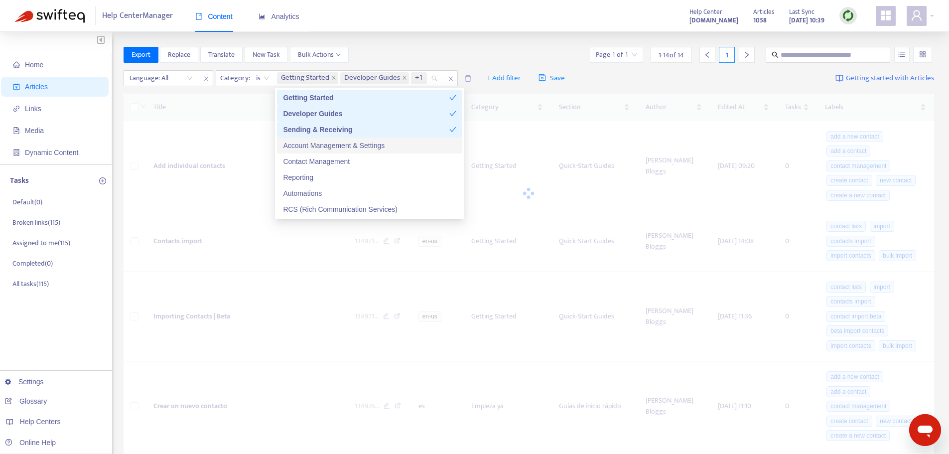
click at [302, 144] on div "Account Management & Settings" at bounding box center [369, 145] width 173 height 11
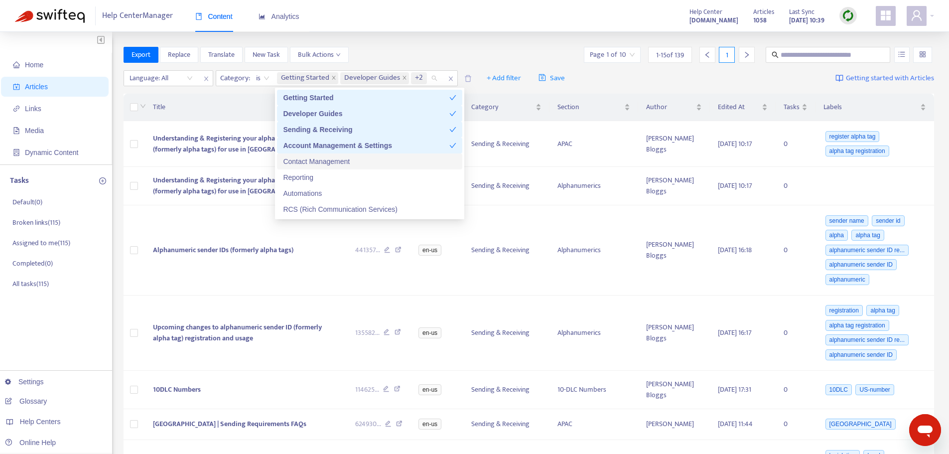
click at [299, 160] on div "Contact Management" at bounding box center [369, 161] width 173 height 11
click at [296, 174] on div "Reporting" at bounding box center [369, 177] width 173 height 11
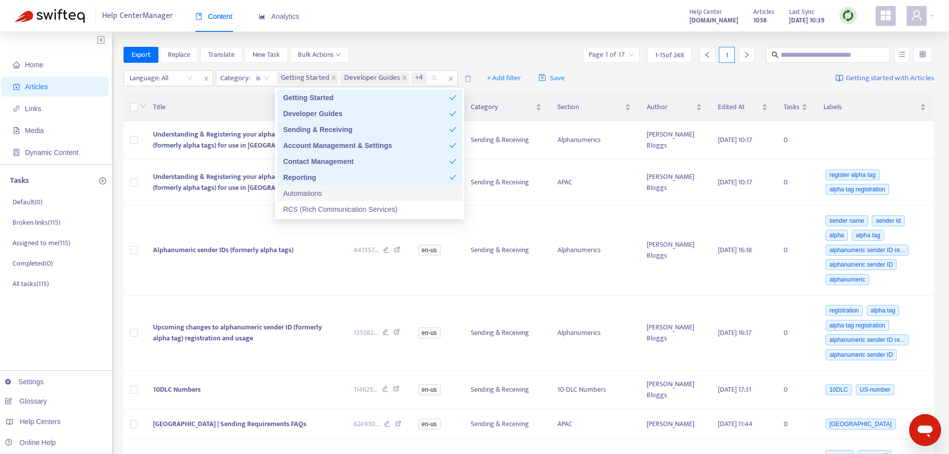
click at [295, 192] on div "Automations" at bounding box center [369, 193] width 173 height 11
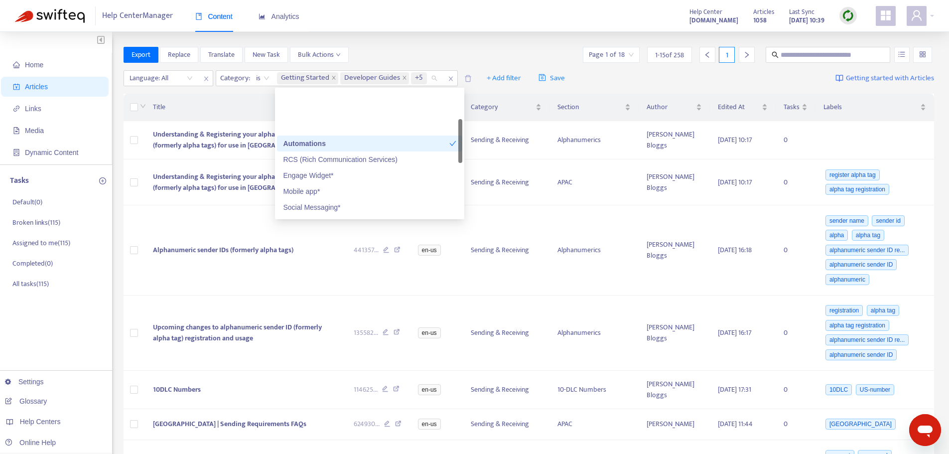
scroll to position [100, 0]
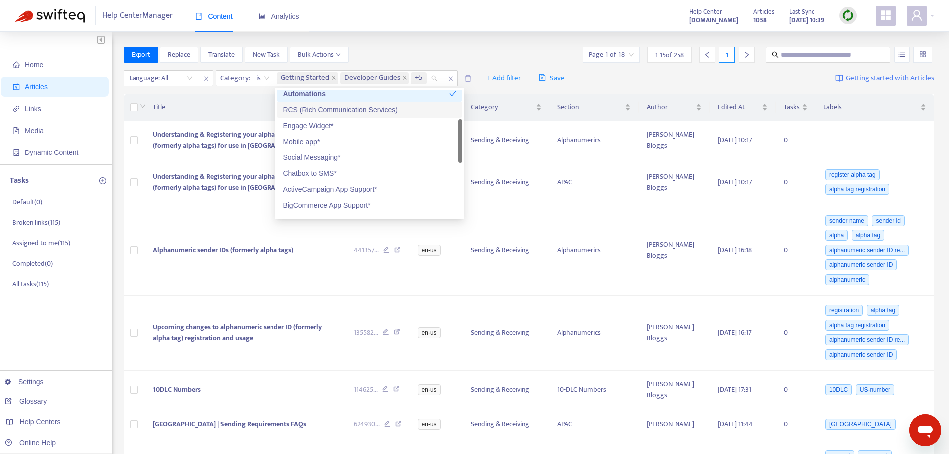
click at [311, 109] on div "RCS (Rich Communication Services)" at bounding box center [369, 109] width 173 height 11
click at [305, 126] on div "Engage Widget*" at bounding box center [369, 125] width 173 height 11
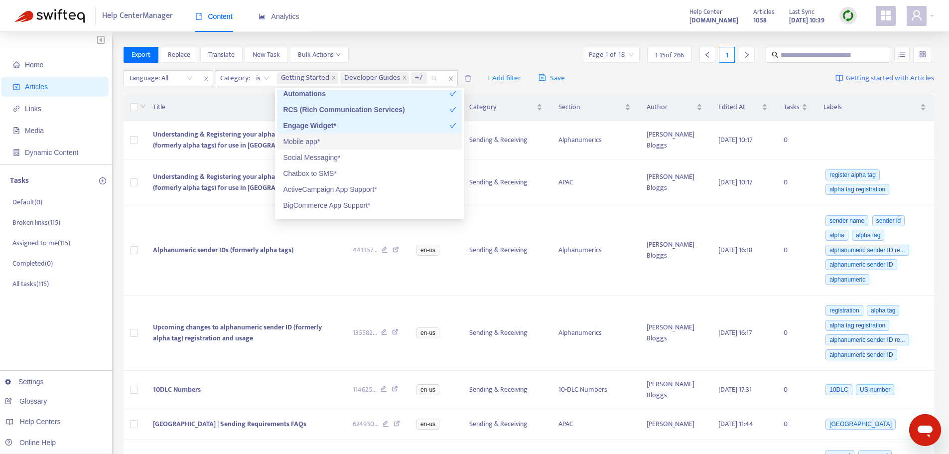
click at [303, 143] on div "Mobile app*" at bounding box center [369, 141] width 173 height 11
click at [302, 160] on div "Social Messaging*" at bounding box center [369, 157] width 173 height 11
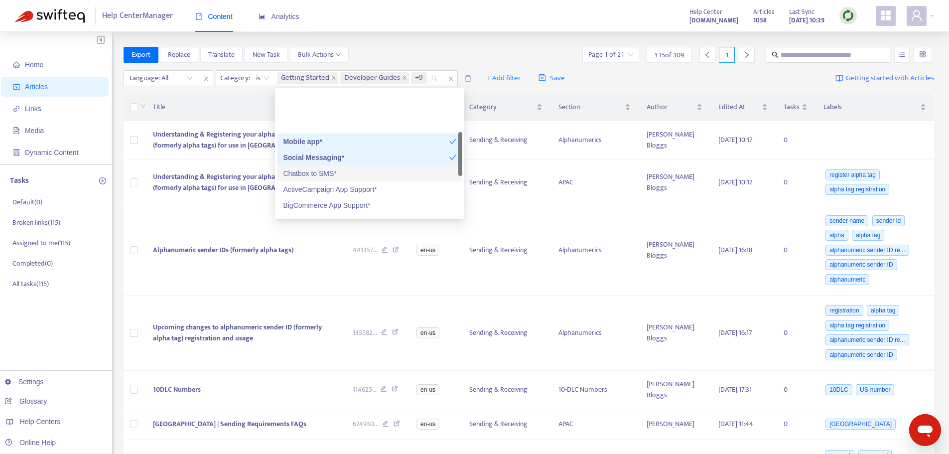
scroll to position [149, 0]
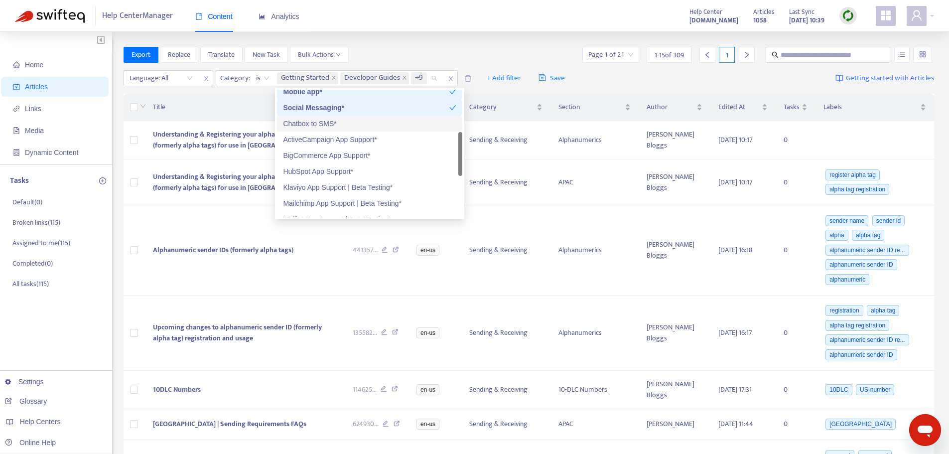
click at [307, 125] on div "Chatbox to SMS*" at bounding box center [369, 123] width 173 height 11
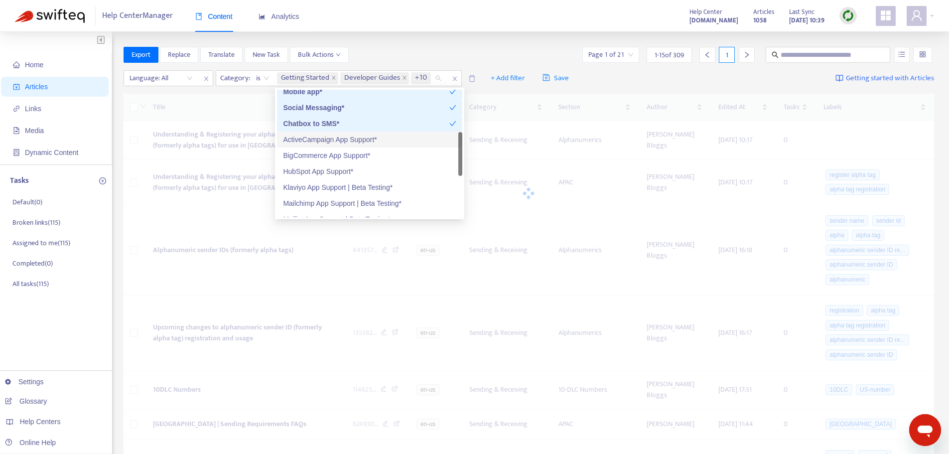
drag, startPoint x: 307, startPoint y: 137, endPoint x: 306, endPoint y: 146, distance: 8.5
click at [307, 139] on div "ActiveCampaign App Support*" at bounding box center [369, 139] width 173 height 11
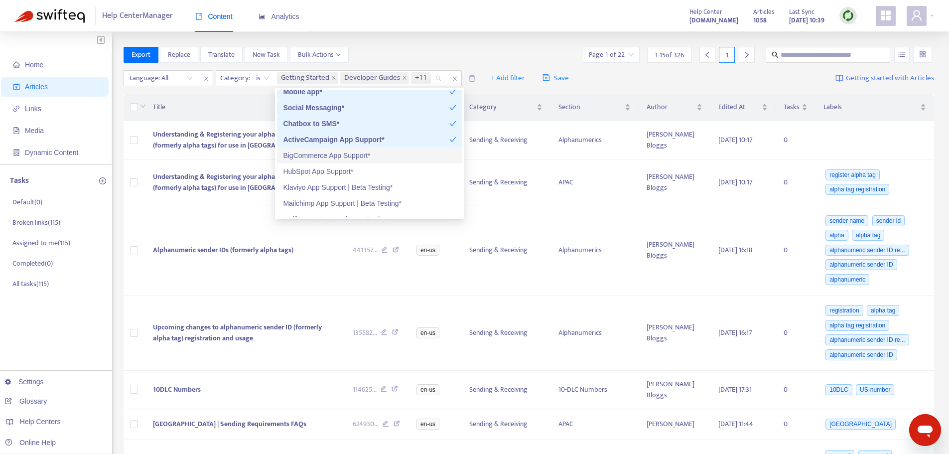
drag, startPoint x: 305, startPoint y: 156, endPoint x: 304, endPoint y: 161, distance: 5.1
click at [305, 156] on div "BigCommerce App Support*" at bounding box center [369, 155] width 173 height 11
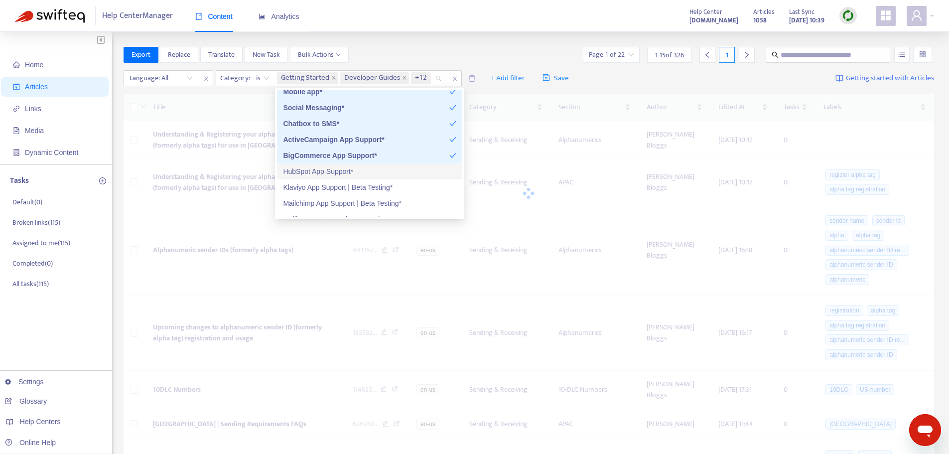
click at [303, 173] on div "HubSpot App Support*" at bounding box center [369, 171] width 173 height 11
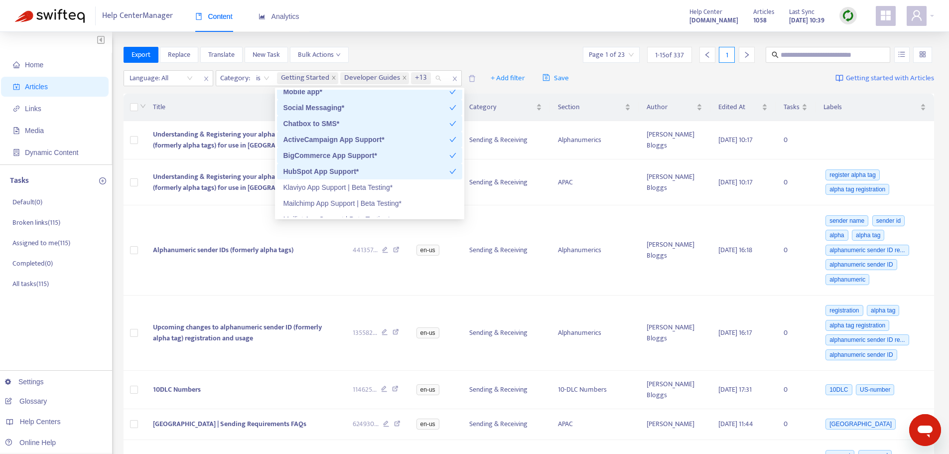
scroll to position [199, 0]
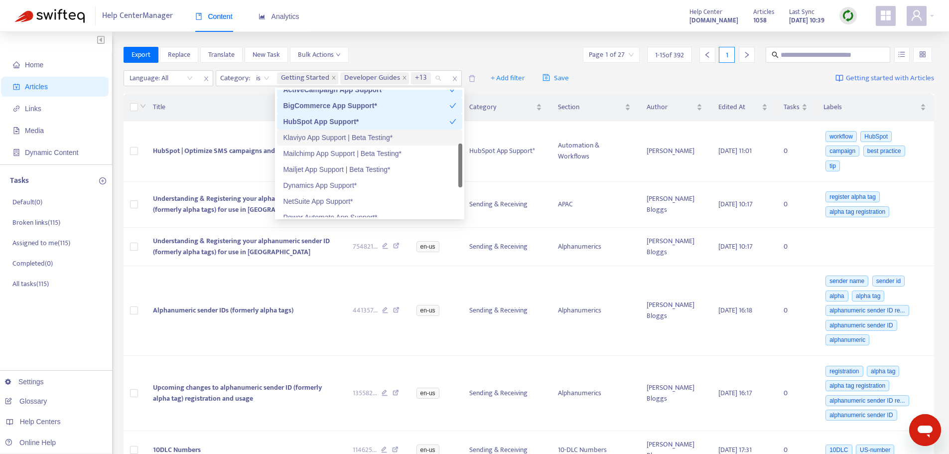
click at [310, 139] on div "Klaviyo App Support | Beta Testing*" at bounding box center [369, 137] width 173 height 11
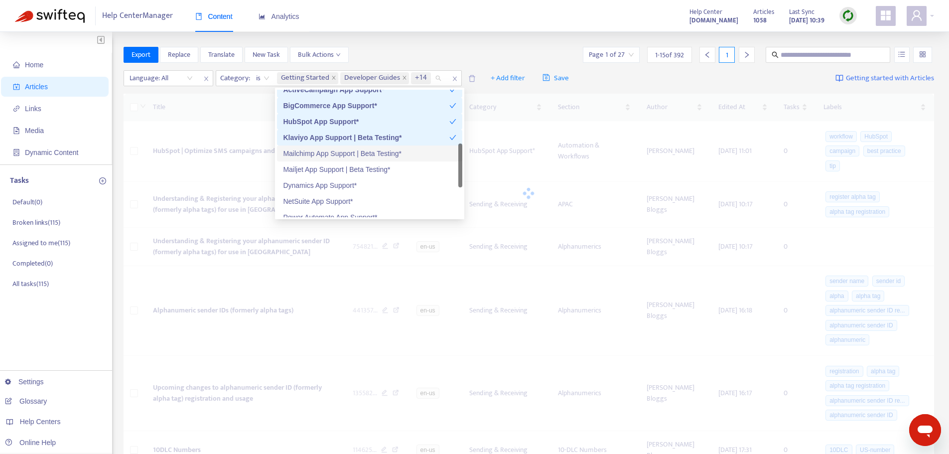
click at [308, 153] on div "Mailchimp App Support | Beta Testing*" at bounding box center [369, 153] width 173 height 11
click at [305, 169] on div "Mailjet App Support | Beta Testing*" at bounding box center [369, 169] width 173 height 11
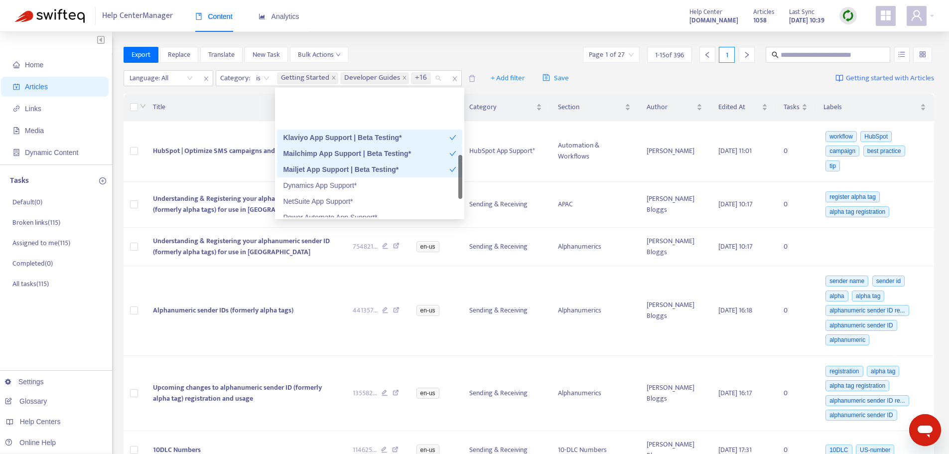
scroll to position [249, 0]
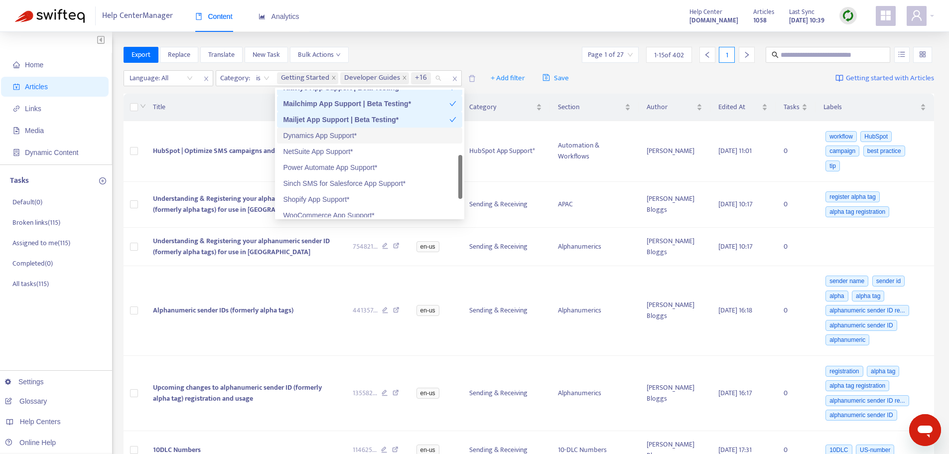
click at [318, 135] on div "Dynamics App Support*" at bounding box center [369, 135] width 173 height 11
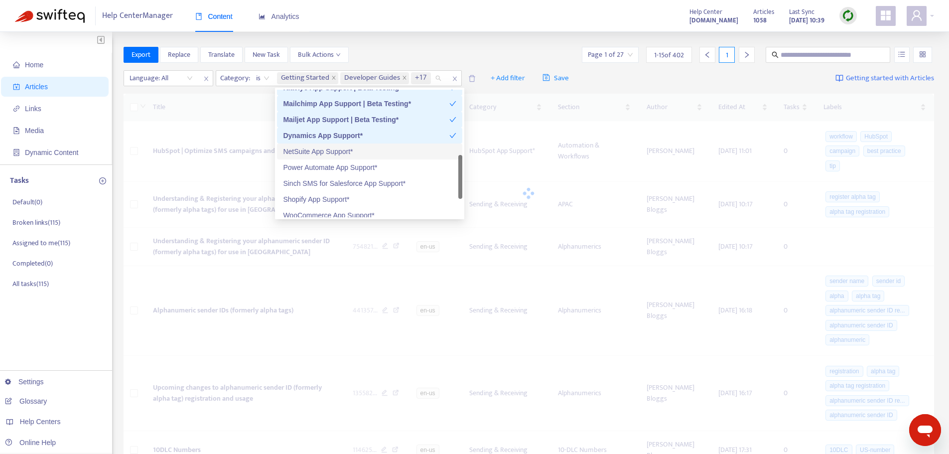
click at [315, 154] on div "NetSuite App Support*" at bounding box center [369, 151] width 173 height 11
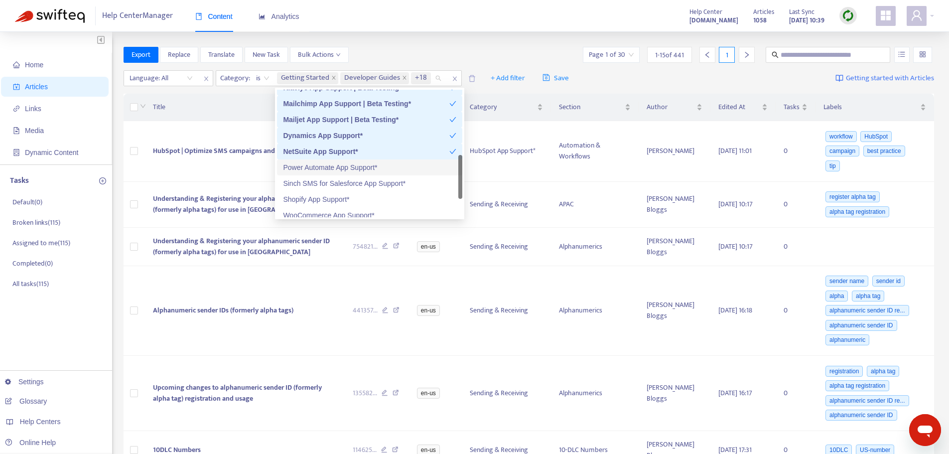
click at [311, 167] on div "Power Automate App Support*" at bounding box center [369, 167] width 173 height 11
click at [313, 183] on div "Sinch SMS for Salesforce App Support*" at bounding box center [369, 183] width 173 height 11
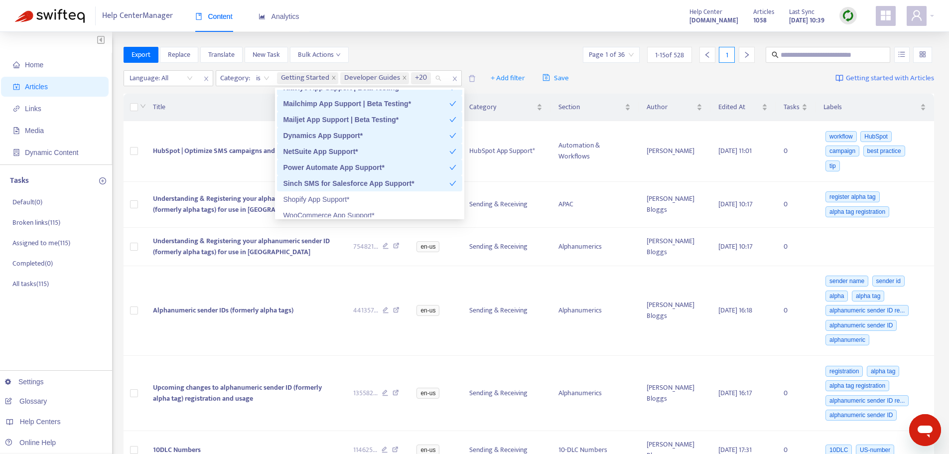
scroll to position [299, 0]
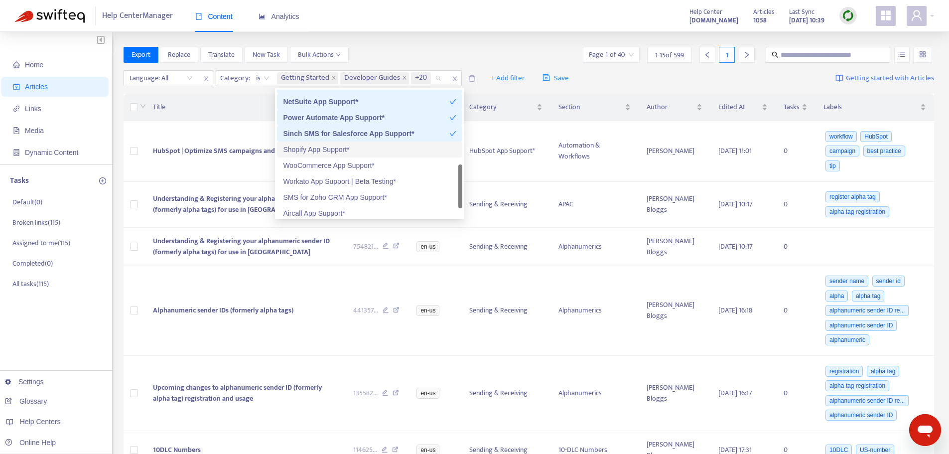
click at [315, 149] on div "Shopify App Support*" at bounding box center [369, 149] width 173 height 11
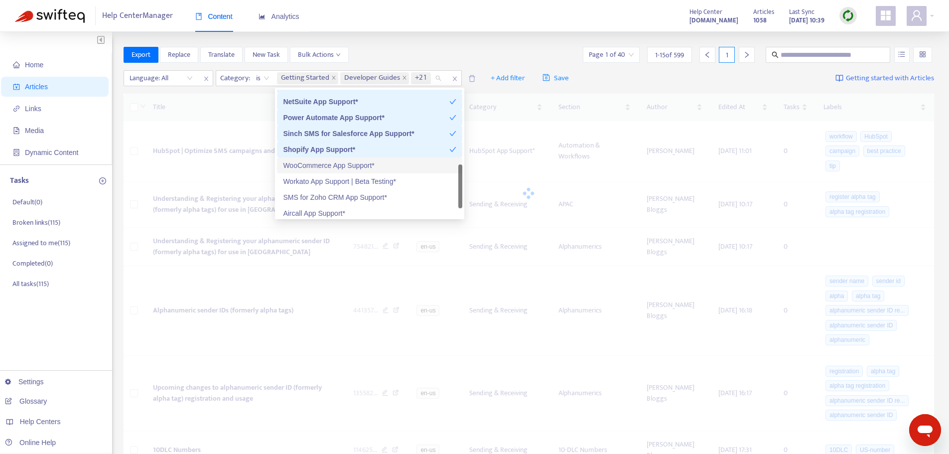
click at [309, 166] on div "WooCommerce App Support*" at bounding box center [369, 165] width 173 height 11
click at [306, 179] on div "Workato App Support | Beta Testing*" at bounding box center [369, 181] width 173 height 11
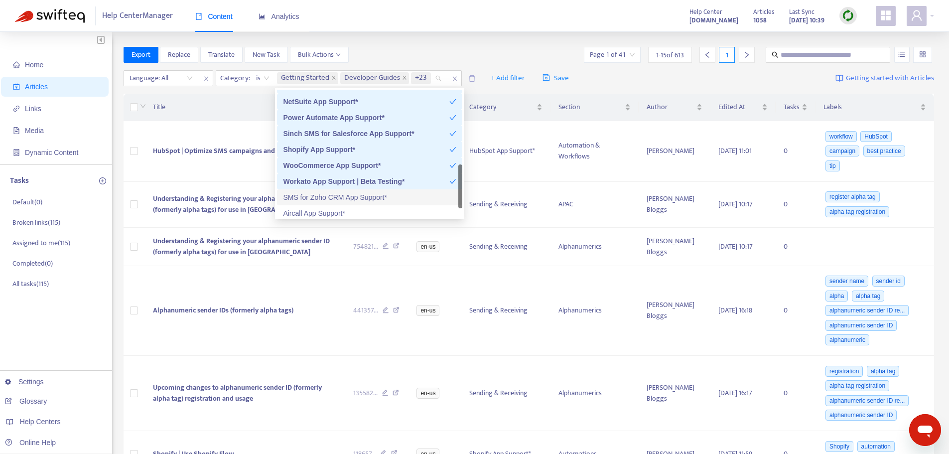
click at [307, 199] on div "SMS for Zoho CRM App Support*" at bounding box center [369, 197] width 173 height 11
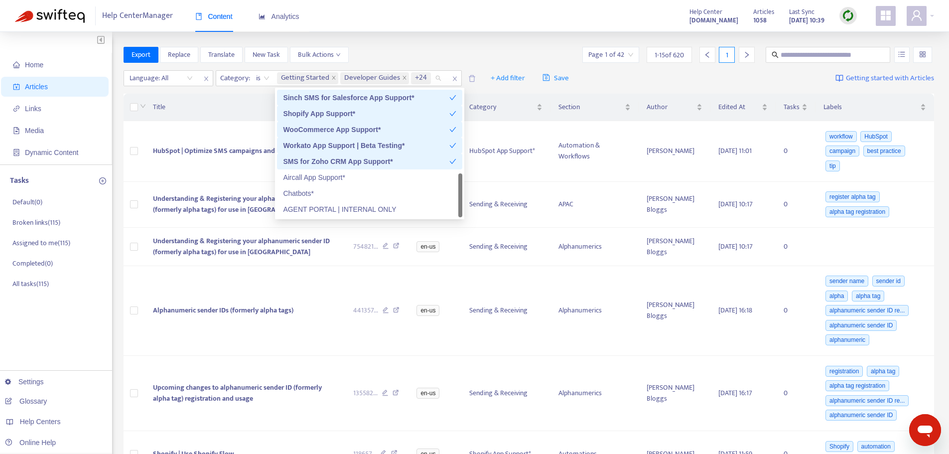
scroll to position [50, 0]
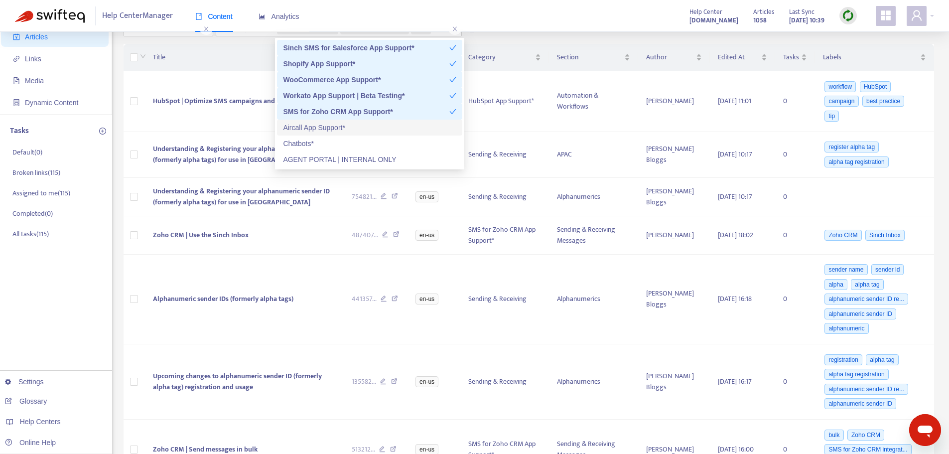
drag, startPoint x: 350, startPoint y: 131, endPoint x: 346, endPoint y: 135, distance: 6.7
click at [350, 131] on div "Aircall App Support*" at bounding box center [369, 127] width 173 height 11
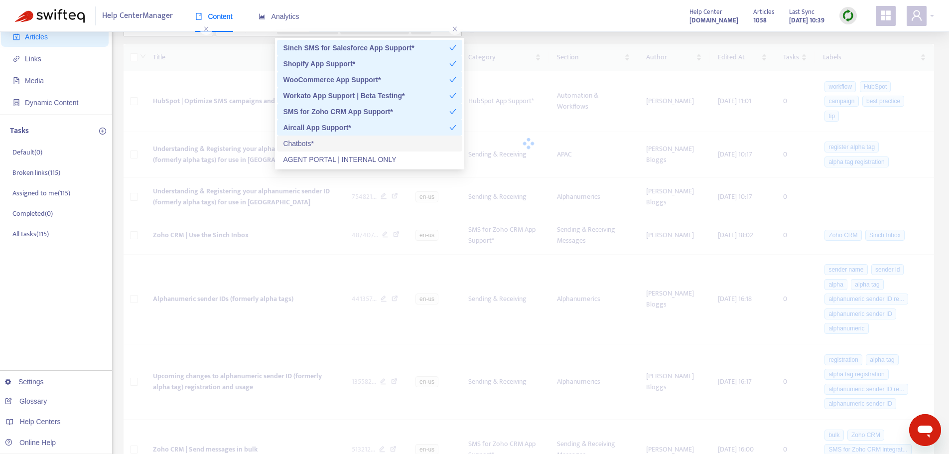
click at [337, 146] on div "Chatbots*" at bounding box center [369, 143] width 173 height 11
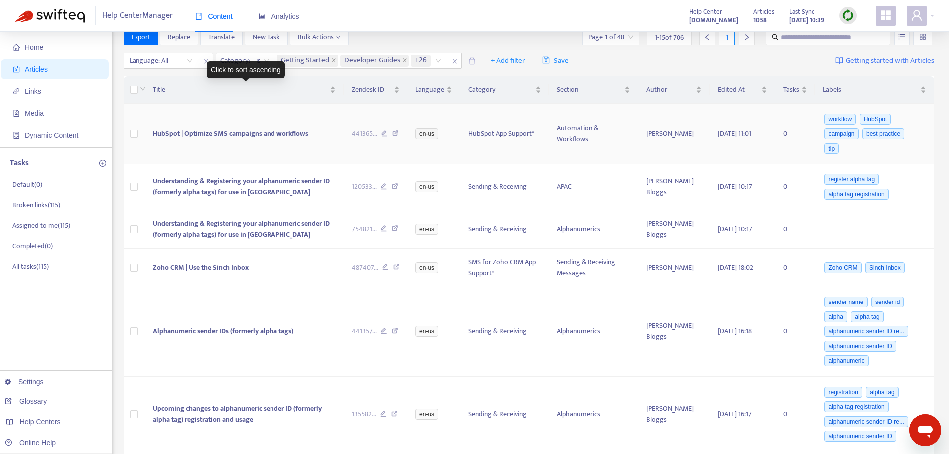
scroll to position [0, 0]
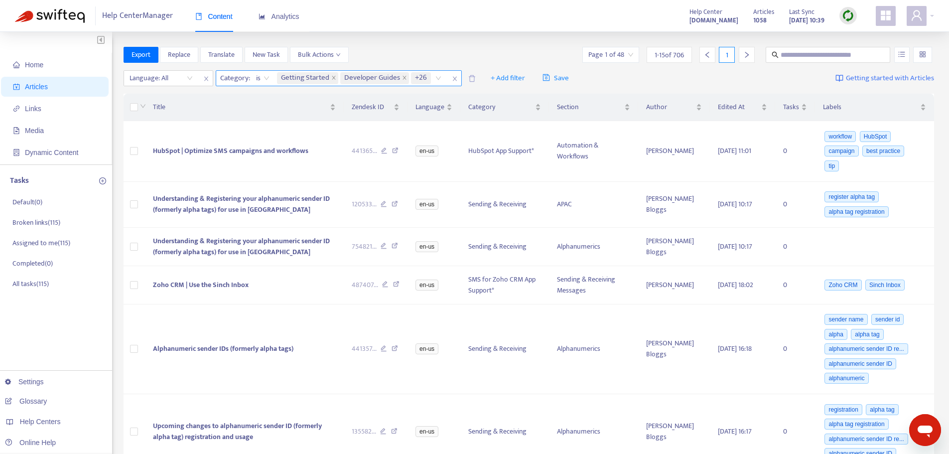
click at [437, 78] on div "Getting Started Developer Guides +26" at bounding box center [361, 78] width 172 height 15
click at [452, 78] on icon "close" at bounding box center [455, 79] width 6 height 6
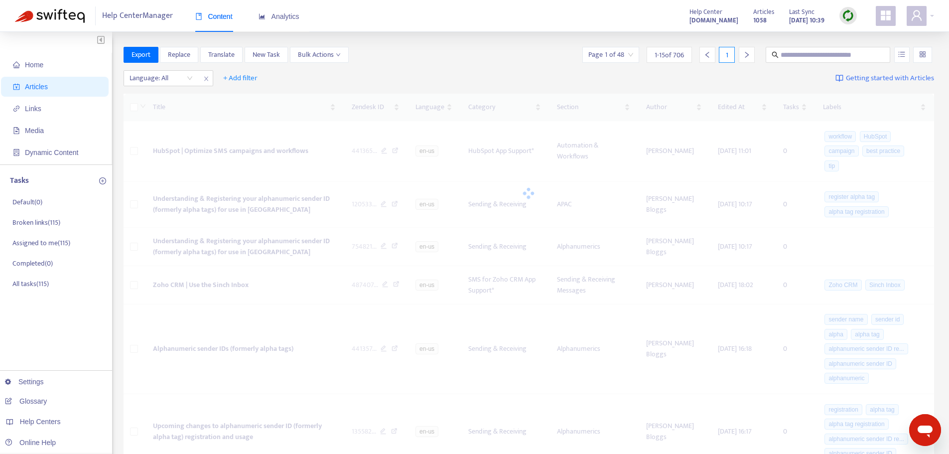
click at [398, 58] on div "Export Replace Translate New Task Bulk Actions Page 1 of 48 1 - 15 of 706 1" at bounding box center [529, 55] width 811 height 16
click at [183, 53] on span "Replace" at bounding box center [179, 54] width 22 height 11
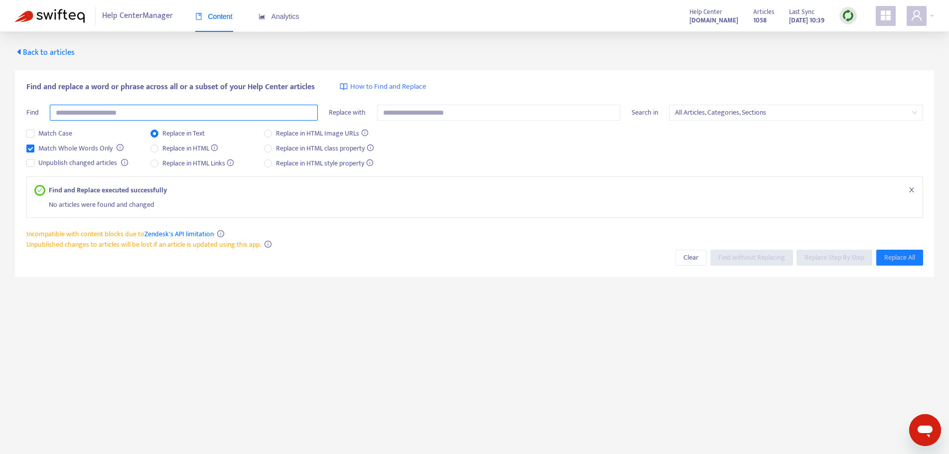
click at [83, 117] on input "text" at bounding box center [184, 113] width 268 height 16
type input "*********"
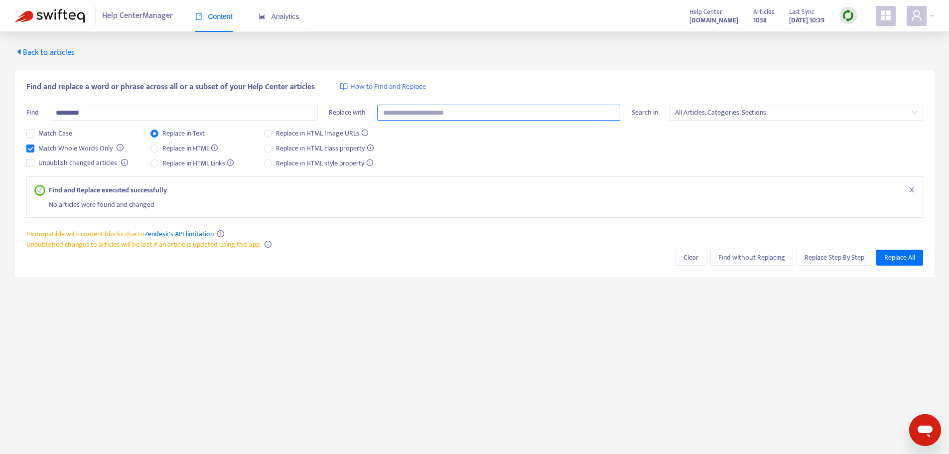
click at [445, 116] on input "text" at bounding box center [499, 113] width 244 height 16
type input "**********"
click at [894, 261] on span "Replace All" at bounding box center [899, 257] width 31 height 11
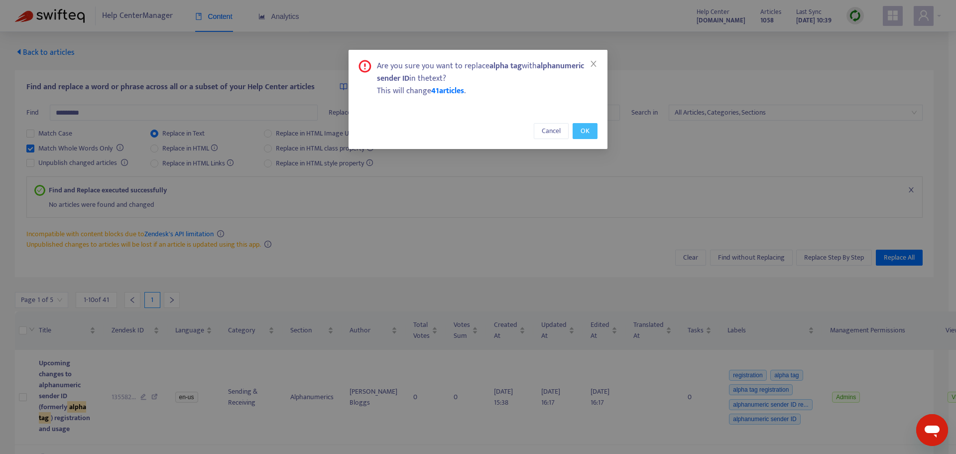
click at [588, 128] on span "OK" at bounding box center [585, 131] width 9 height 11
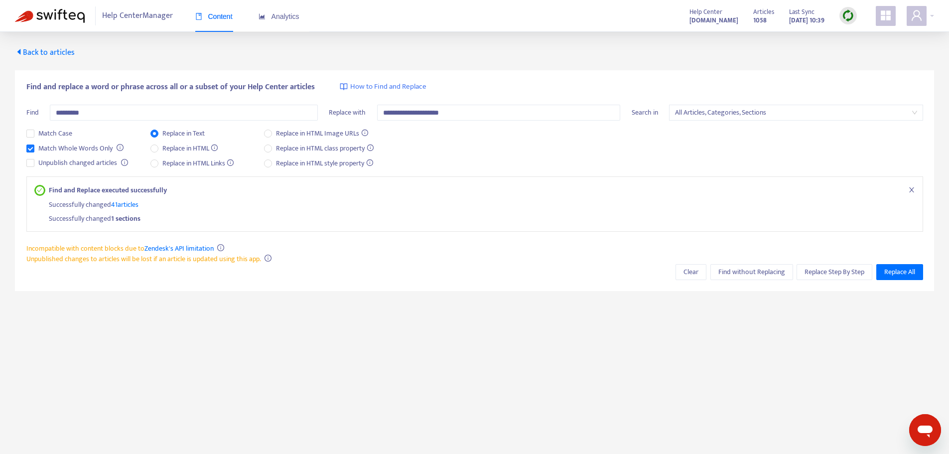
click at [117, 204] on span "41 articles" at bounding box center [124, 204] width 27 height 11
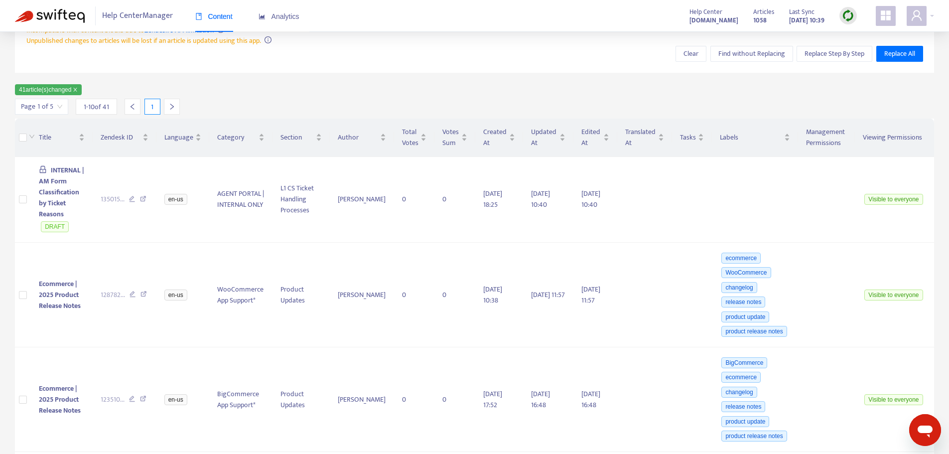
scroll to position [177, 0]
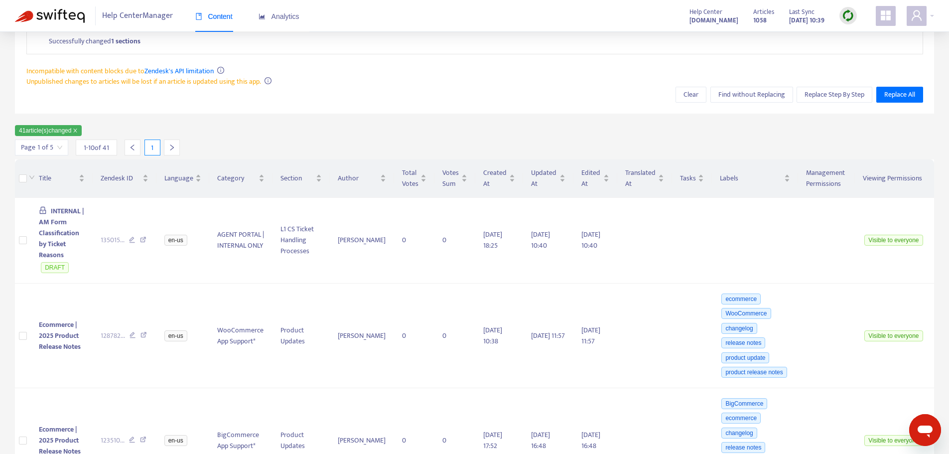
click at [53, 146] on input "search" at bounding box center [41, 147] width 41 height 15
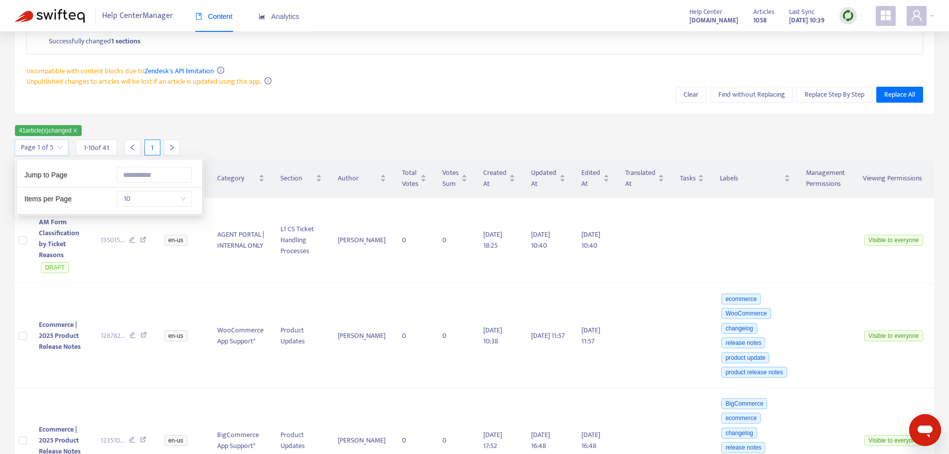
click at [178, 197] on span "10" at bounding box center [154, 198] width 63 height 15
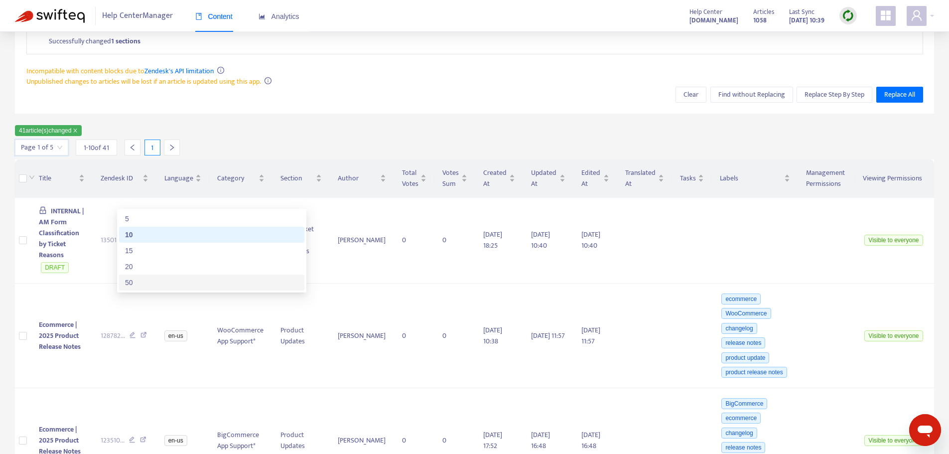
click at [146, 280] on div "50" at bounding box center [211, 282] width 173 height 11
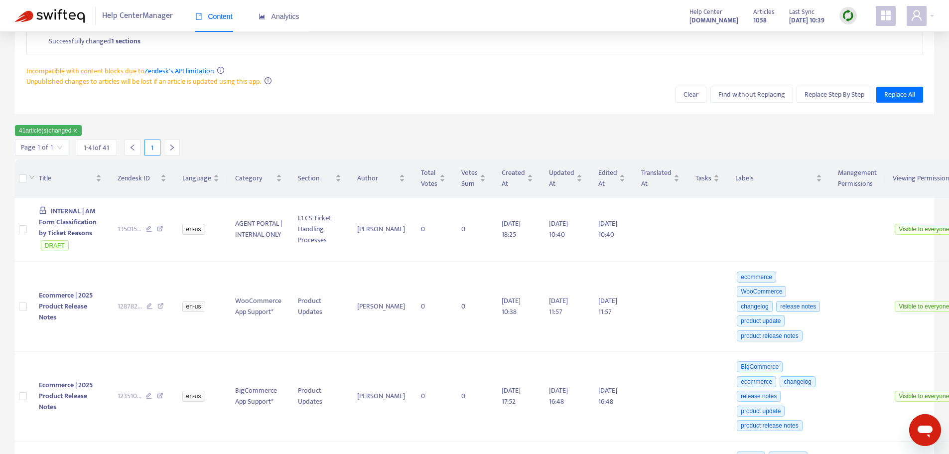
click at [272, 147] on div "Page 1 of 1 1 - 41 of 41 1" at bounding box center [474, 147] width 919 height 16
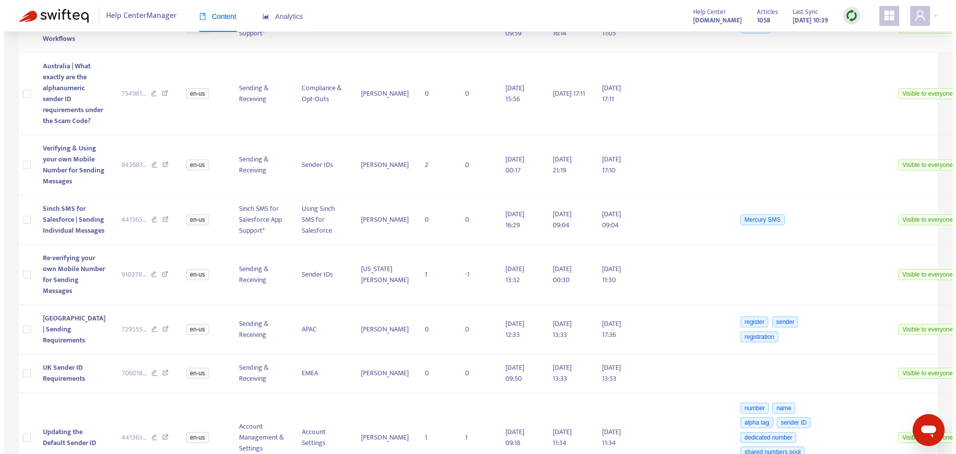
scroll to position [2050, 0]
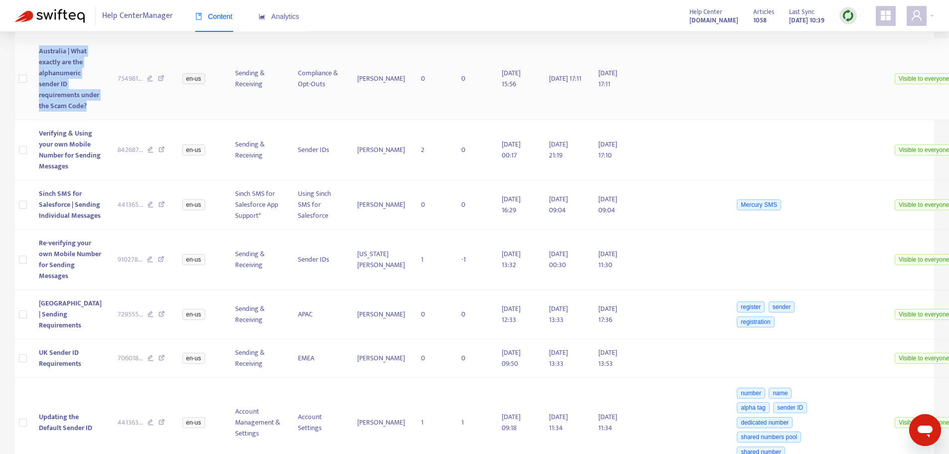
drag, startPoint x: 65, startPoint y: 248, endPoint x: 38, endPoint y: 180, distance: 73.3
click at [38, 120] on td "Australia | What exactly are the alphanumeric sender ID requirements under the …" at bounding box center [70, 79] width 79 height 82
copy span "Australia | What exactly are the alphanumeric sender ID requirements under the …"
